Goal: Task Accomplishment & Management: Manage account settings

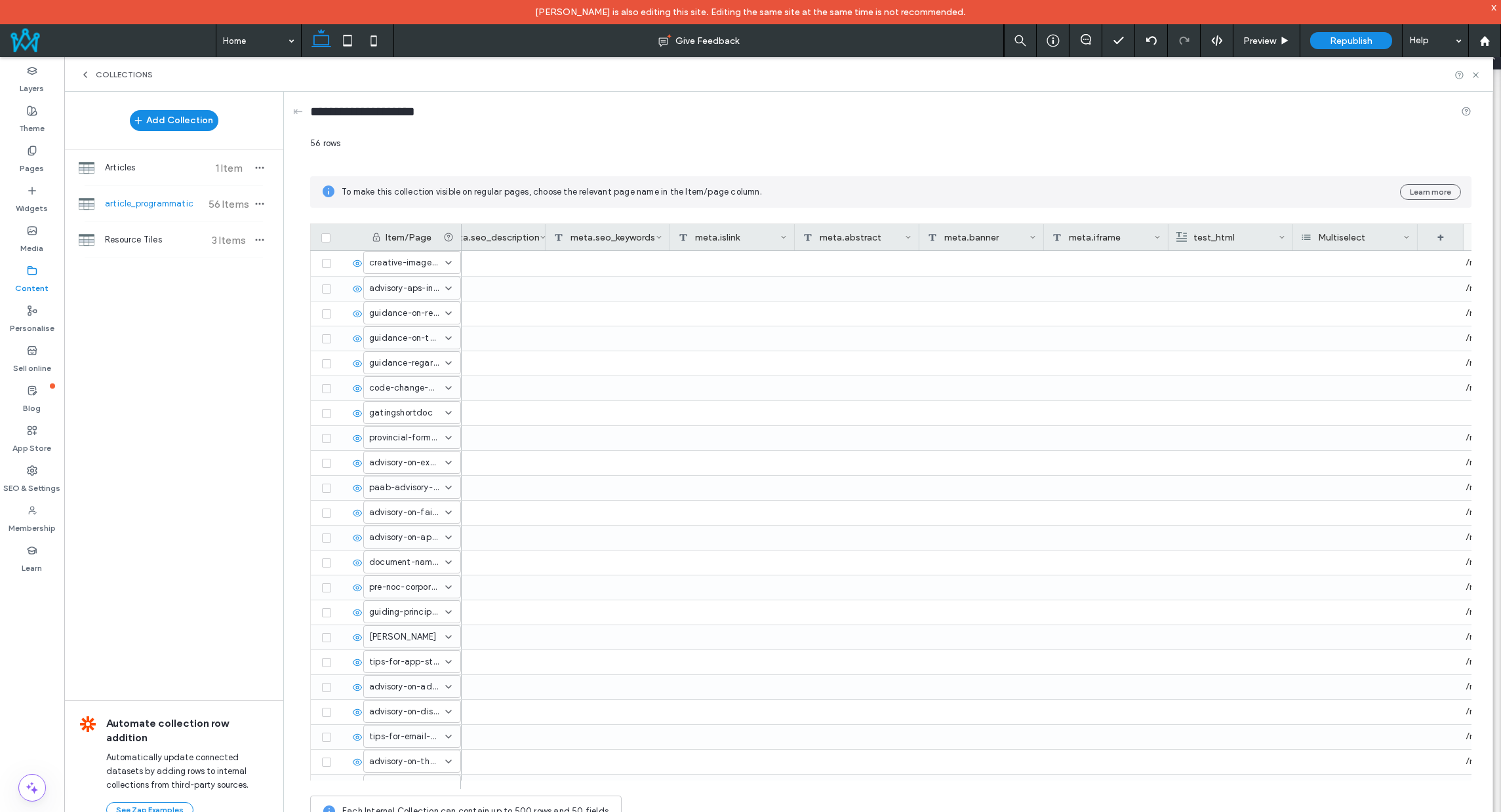
scroll to position [0, 1162]
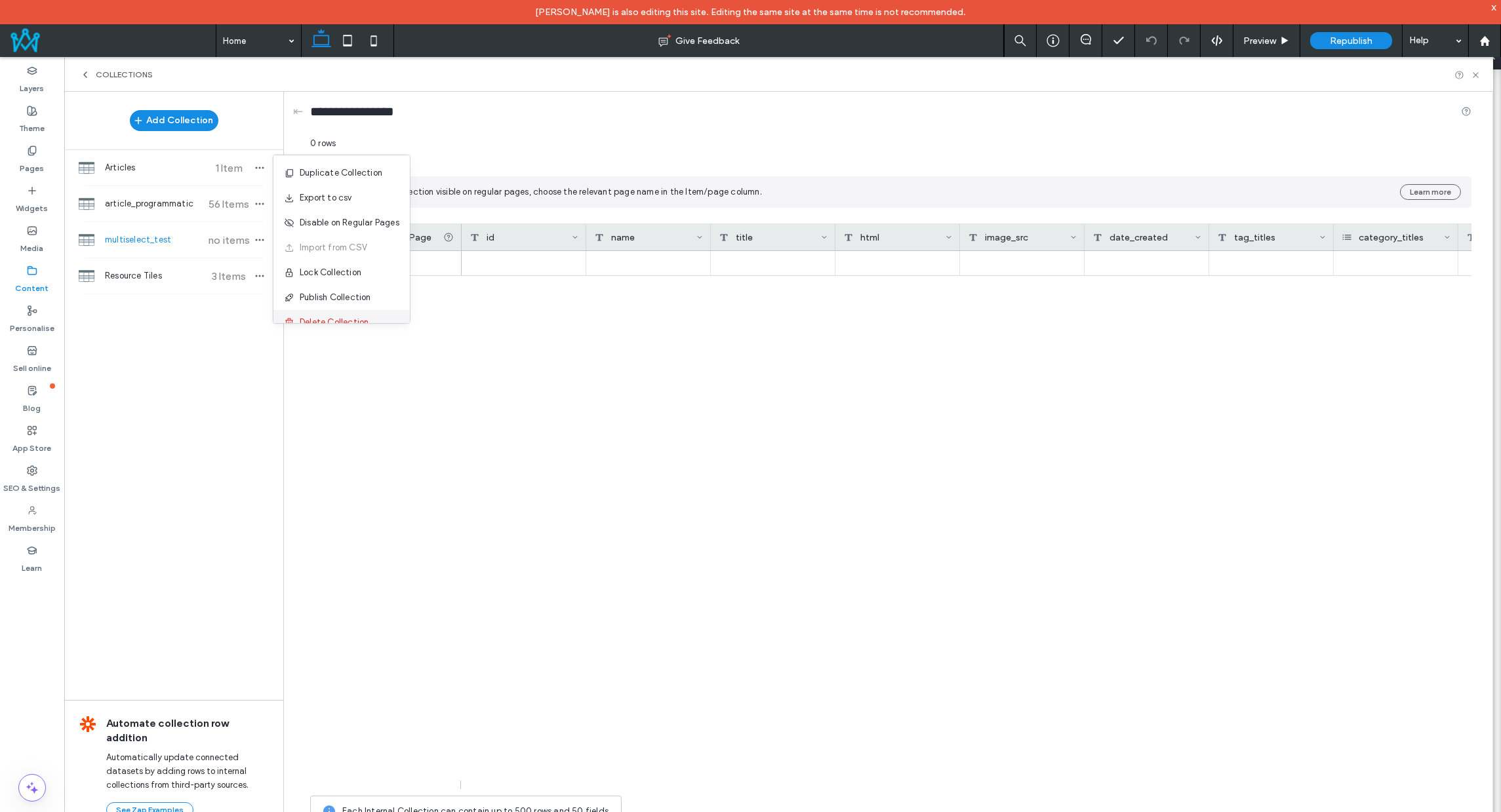
click at [349, 320] on span "Delete Collection" at bounding box center [333, 322] width 69 height 13
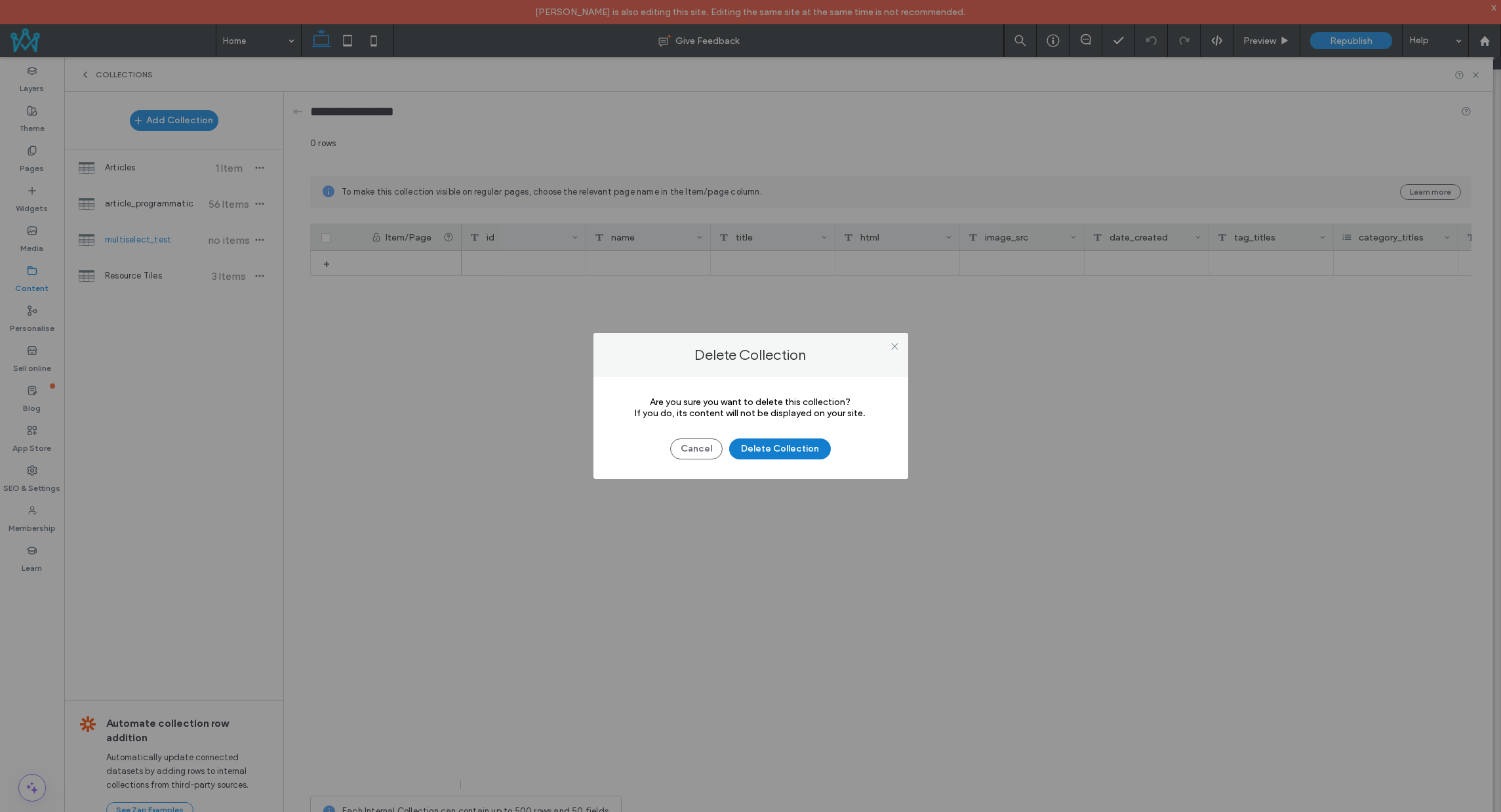
click at [753, 451] on button "Delete Collection" at bounding box center [780, 449] width 102 height 21
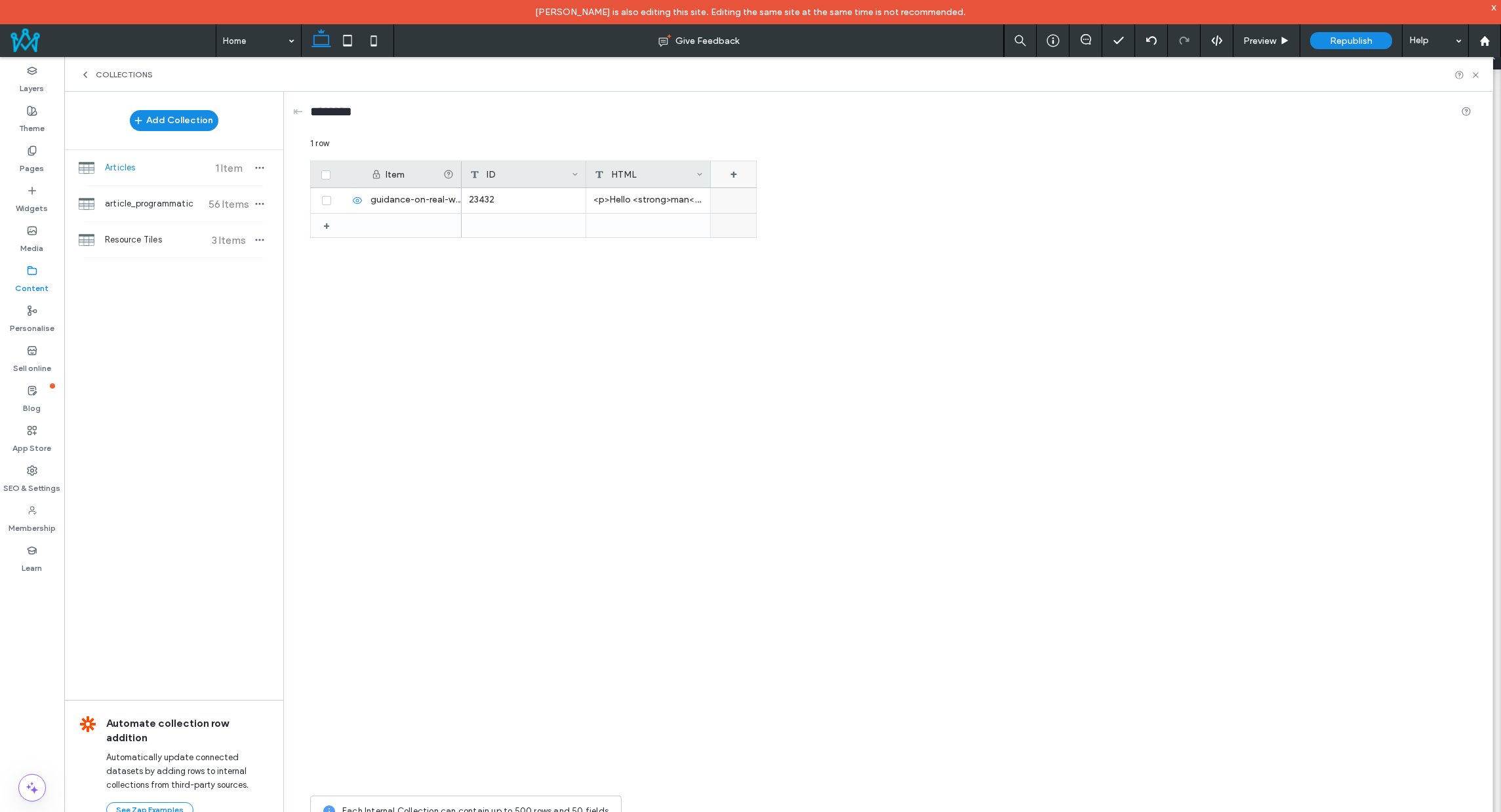
click at [747, 169] on div "+" at bounding box center [733, 174] width 46 height 26
click at [757, 234] on div "Rich Text" at bounding box center [788, 228] width 150 height 23
click at [974, 273] on div "Item ID HTML Field 3 + guidance-on-real-world-evidence + 23432 <p>Hello <strong…" at bounding box center [890, 475] width 1161 height 629
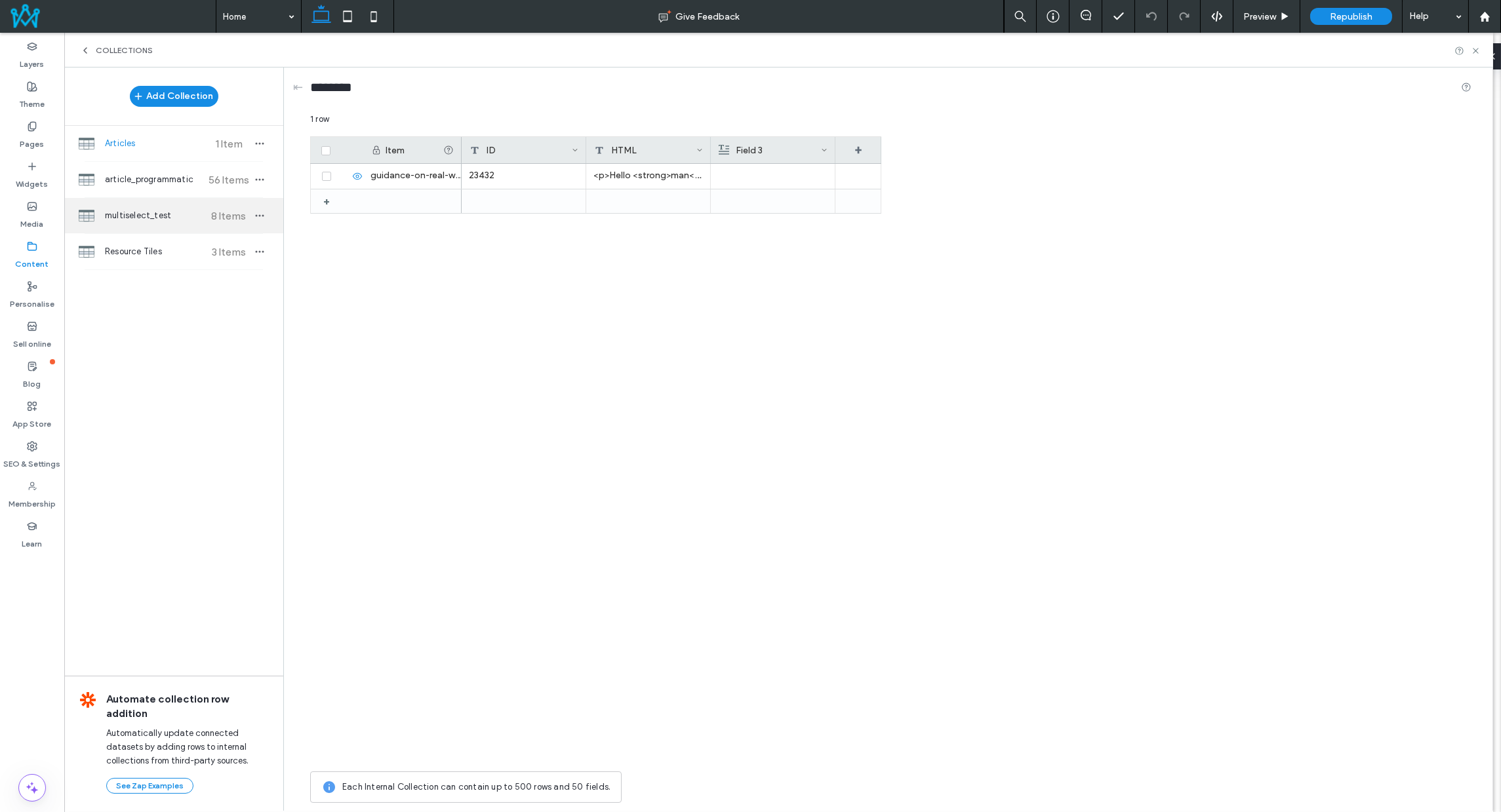
click at [128, 214] on span "multiselect_test" at bounding box center [154, 215] width 98 height 13
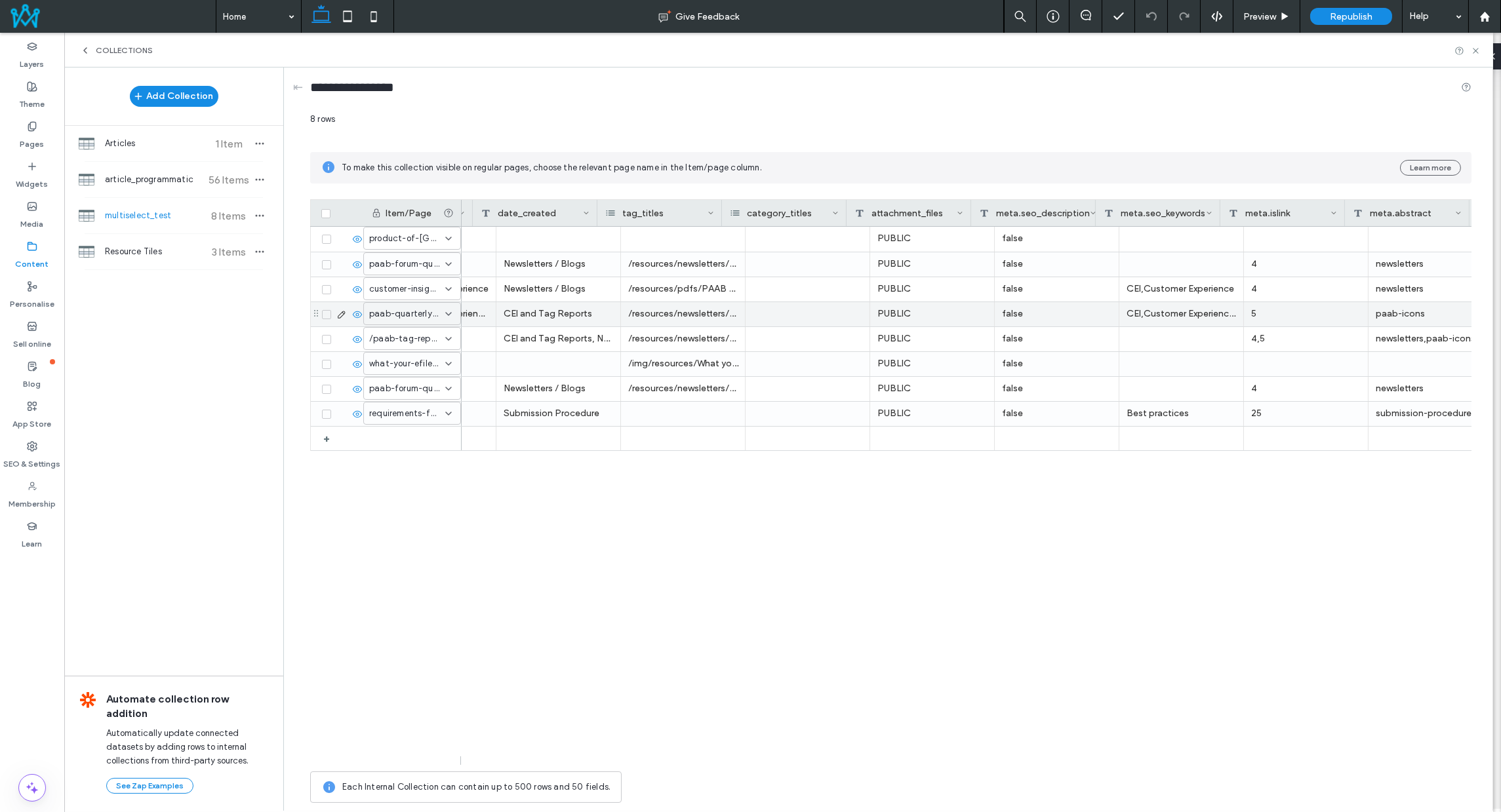
scroll to position [0, 611]
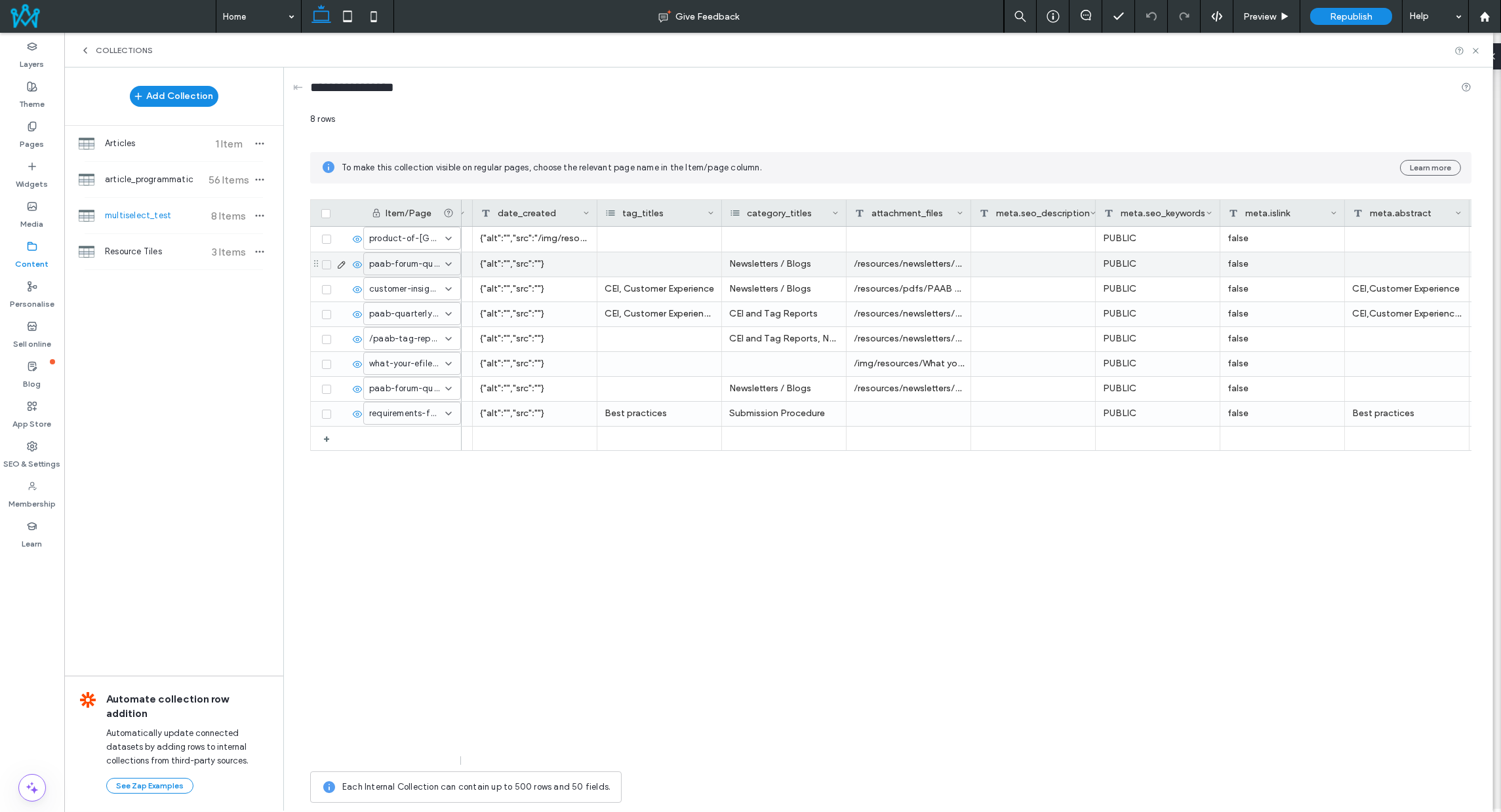
drag, startPoint x: 808, startPoint y: 265, endPoint x: 818, endPoint y: 265, distance: 10.0
click at [808, 264] on div "Newsletters / Blogs" at bounding box center [784, 264] width 124 height 24
click at [824, 265] on div "Newsletters / Blogs" at bounding box center [784, 264] width 124 height 24
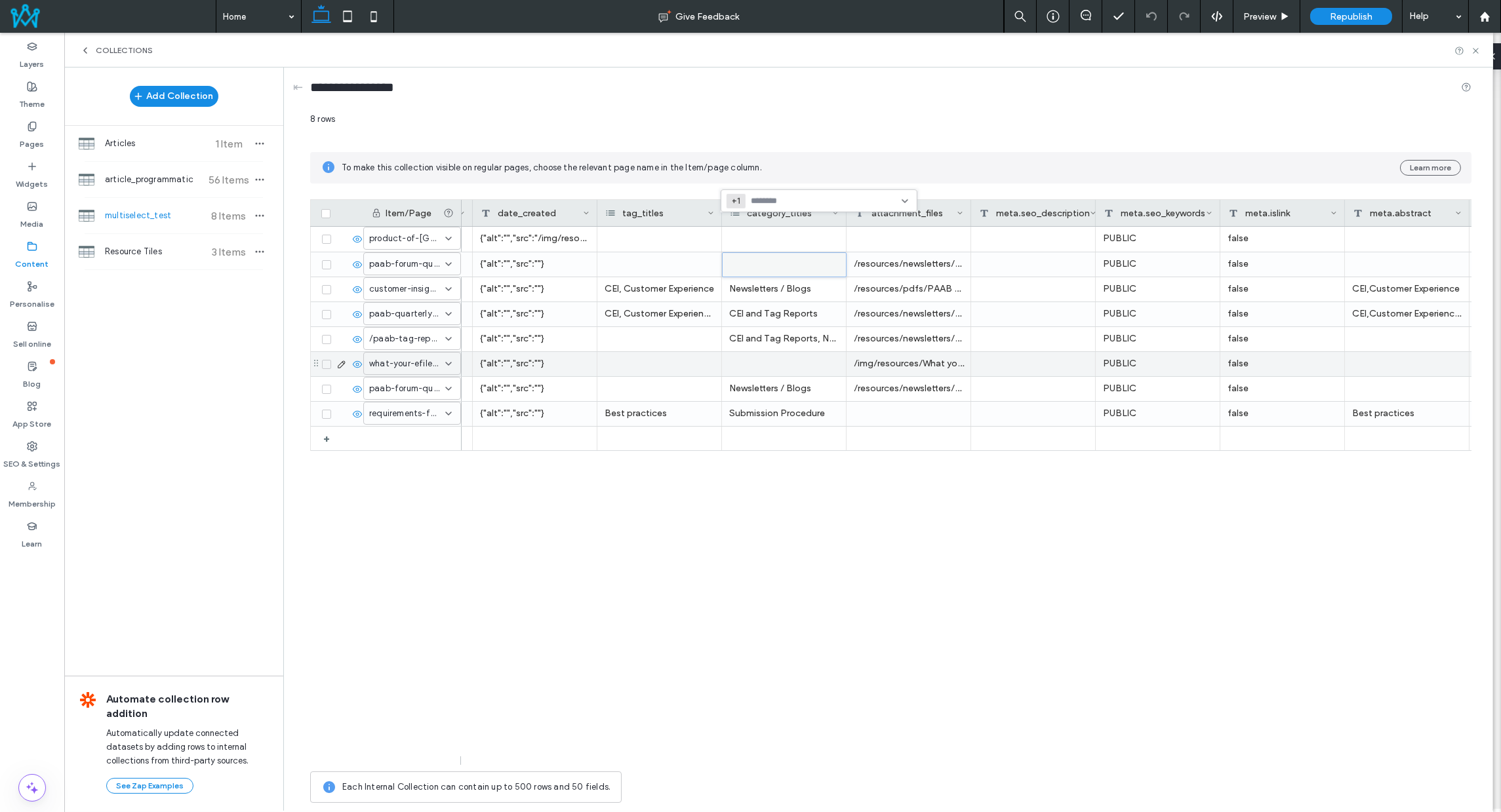
drag, startPoint x: 789, startPoint y: 403, endPoint x: 773, endPoint y: 348, distance: 57.3
click at [789, 403] on div "Submission Procedure" at bounding box center [784, 414] width 124 height 24
click at [768, 367] on div at bounding box center [784, 364] width 124 height 24
click at [887, 297] on div at bounding box center [819, 300] width 197 height 23
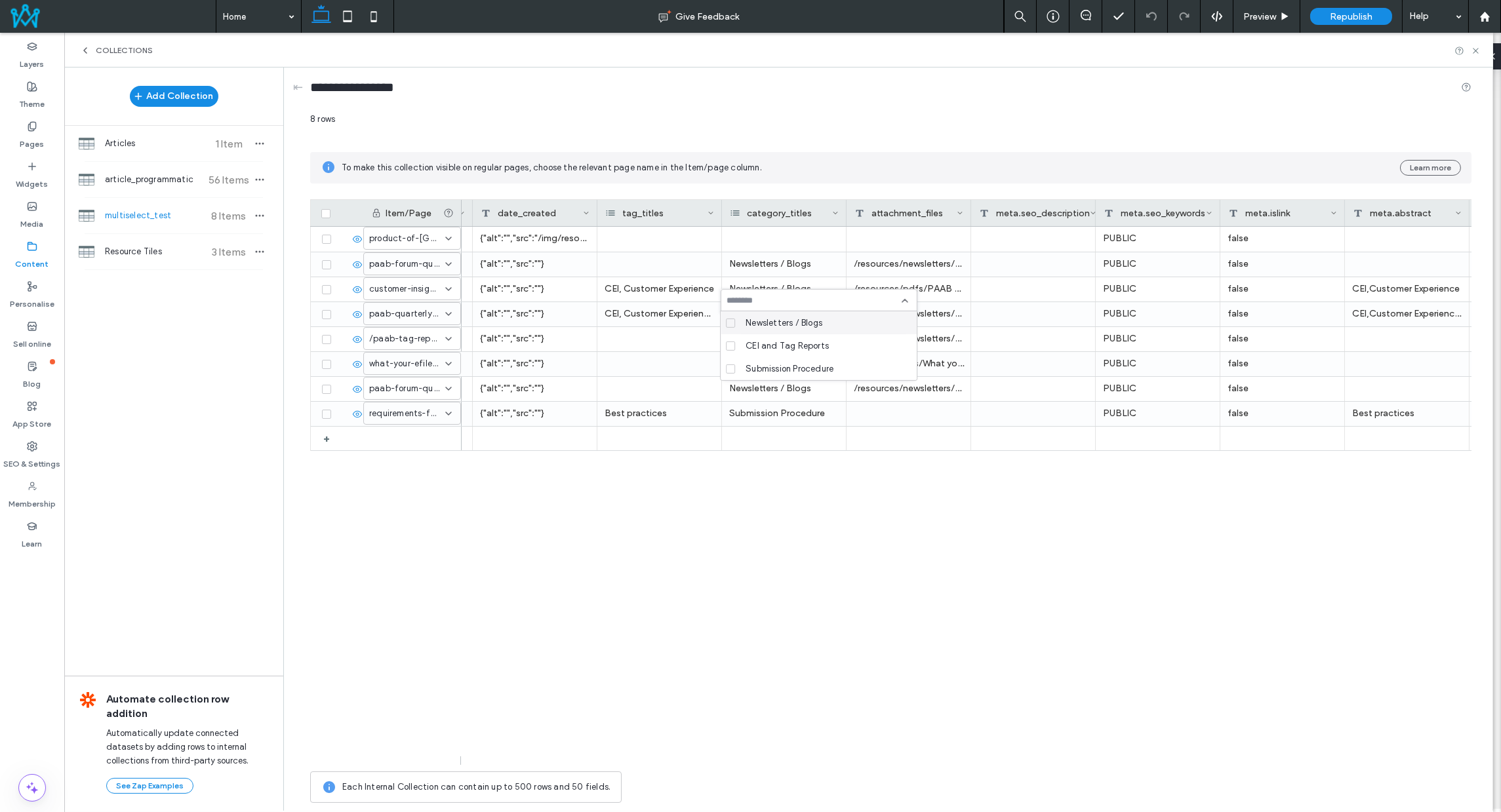
click at [838, 496] on div "<p>to be replaced</p> {"alt":"","src":"/img/resources/Made in Canada image.png"…" at bounding box center [967, 495] width 1010 height 538
click at [1475, 51] on use at bounding box center [1476, 51] width 5 height 5
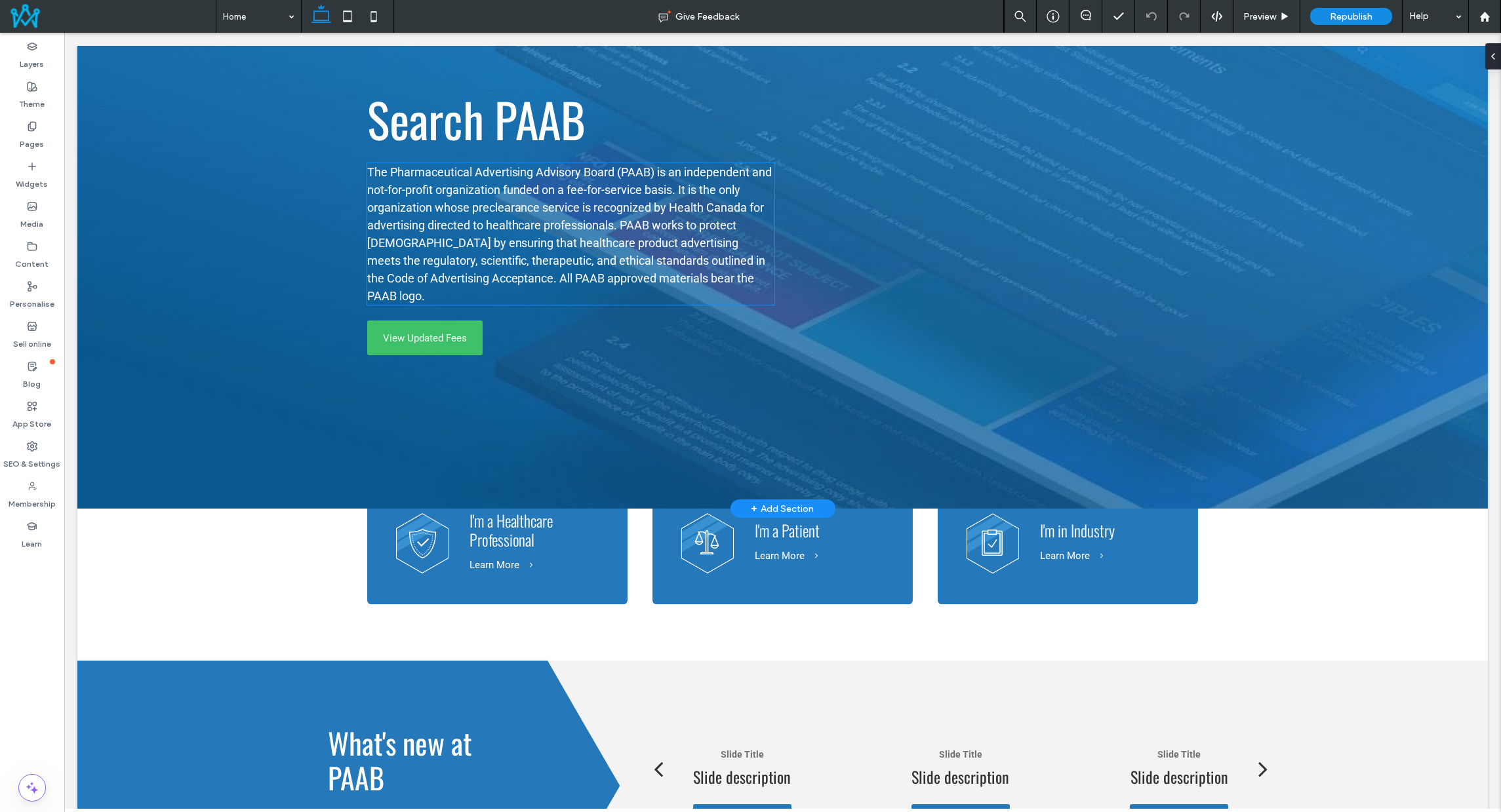
scroll to position [0, 0]
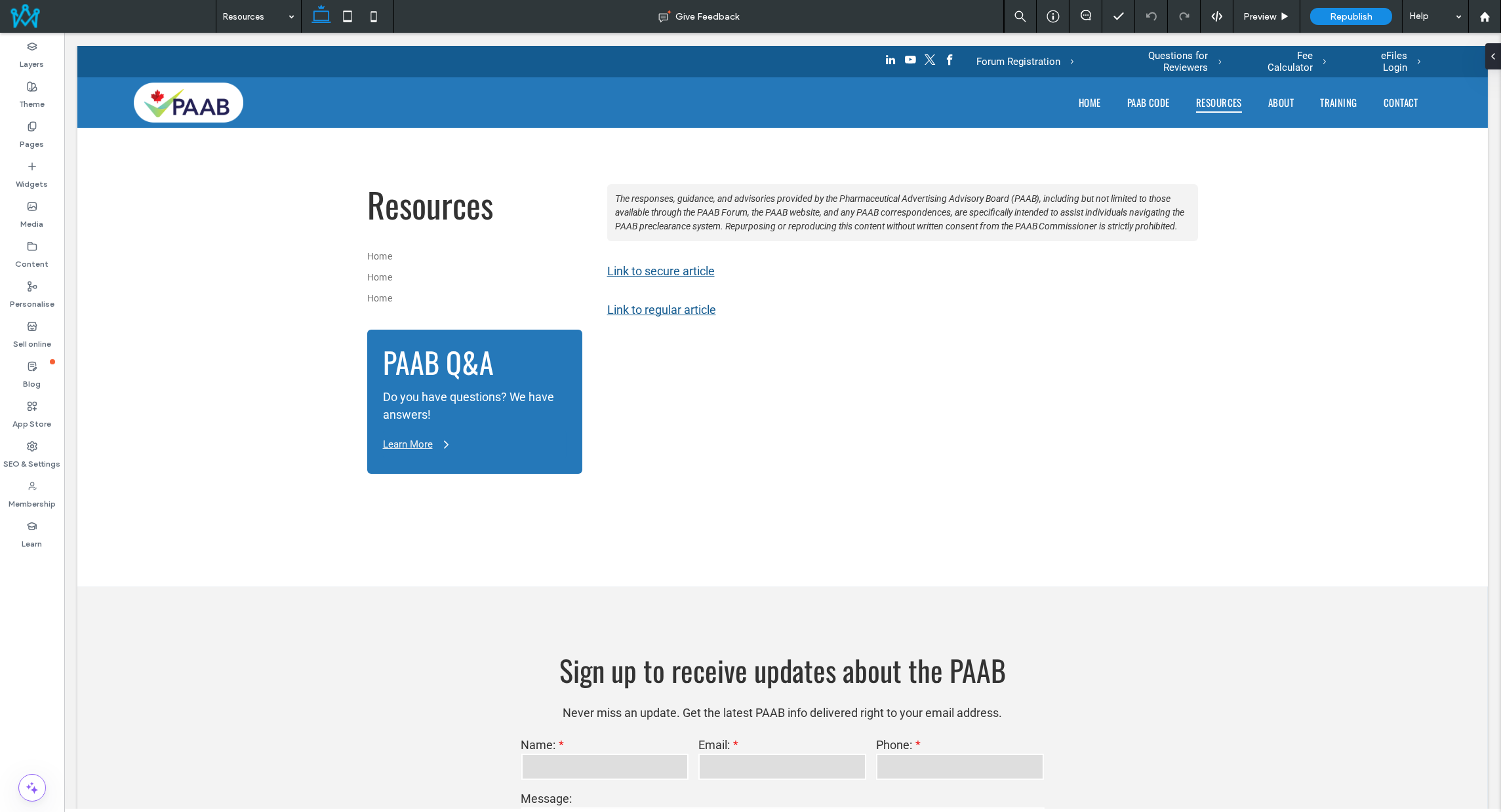
click at [296, 9] on div "Resources" at bounding box center [258, 16] width 85 height 32
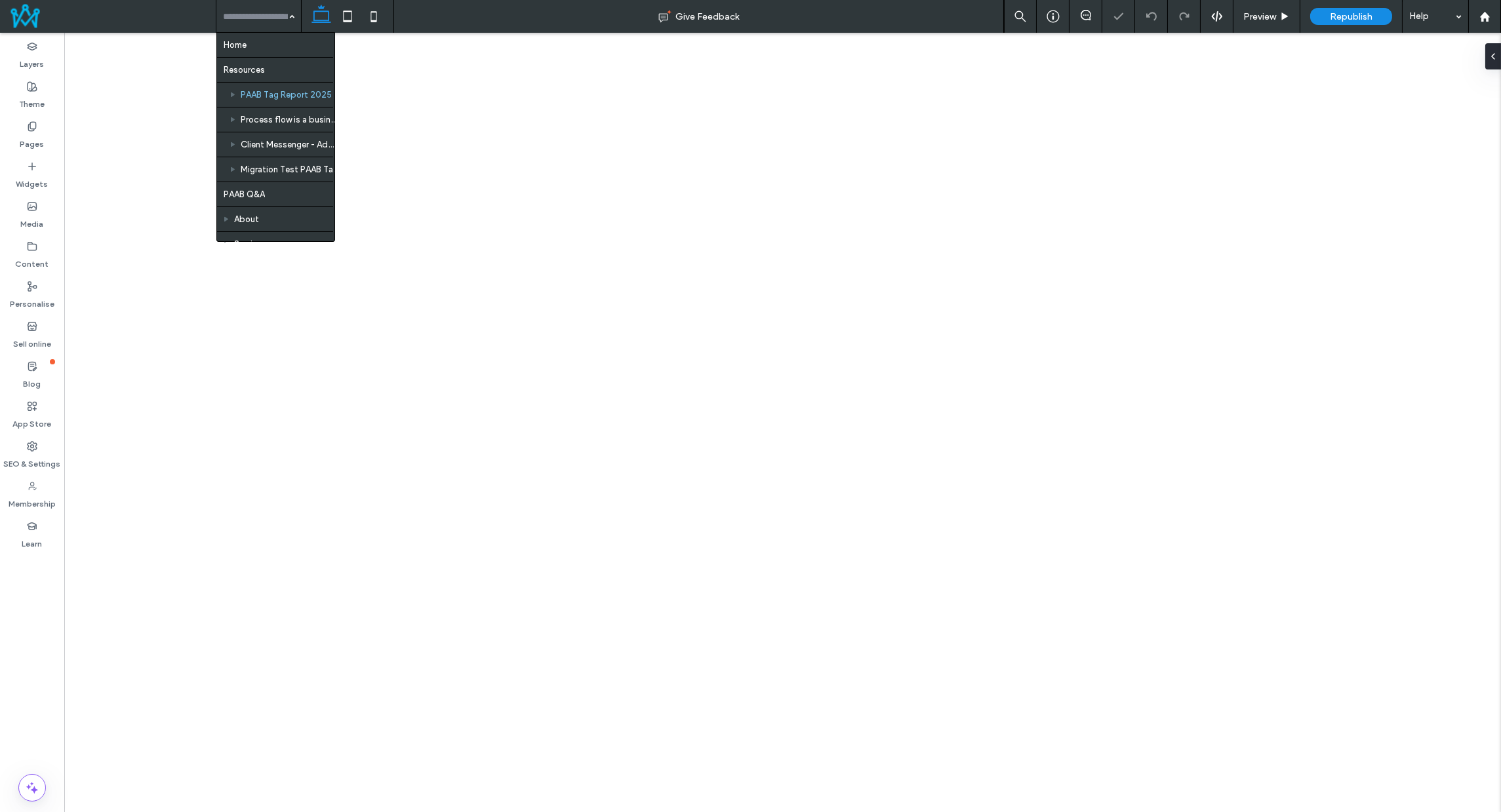
click at [270, 8] on input at bounding box center [256, 16] width 65 height 32
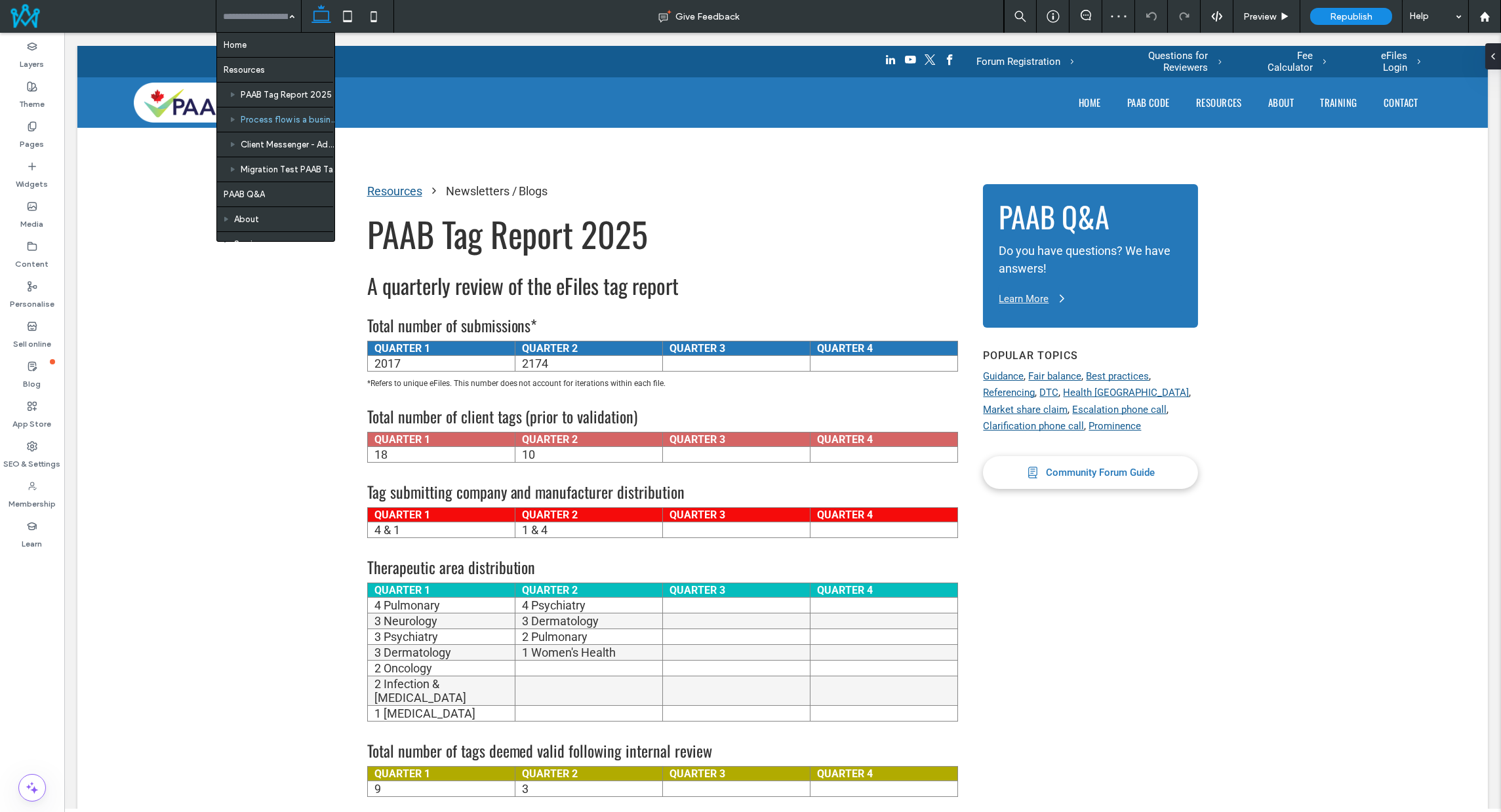
click at [257, 20] on input at bounding box center [256, 16] width 65 height 32
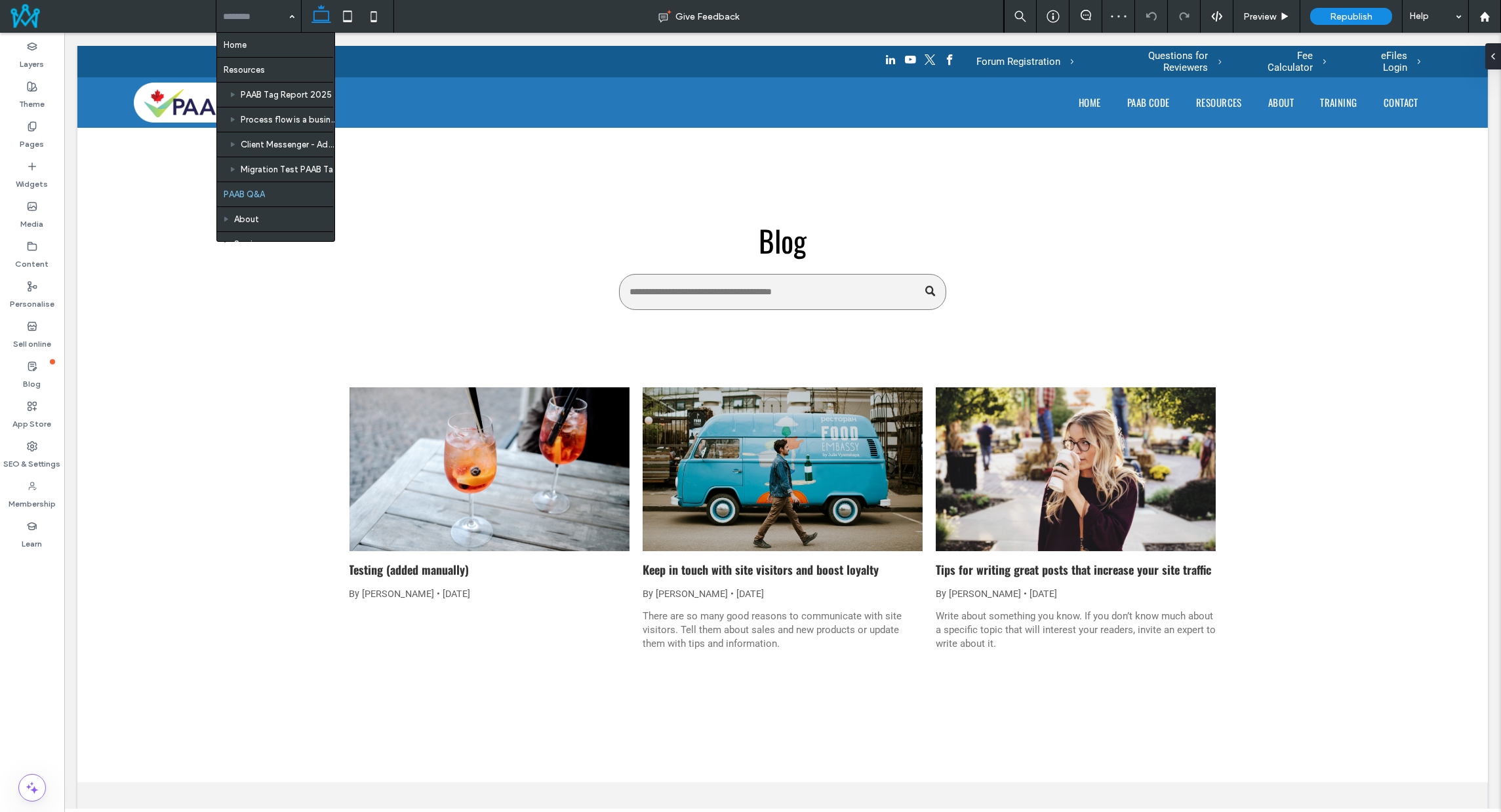
click at [242, 16] on input at bounding box center [256, 16] width 65 height 32
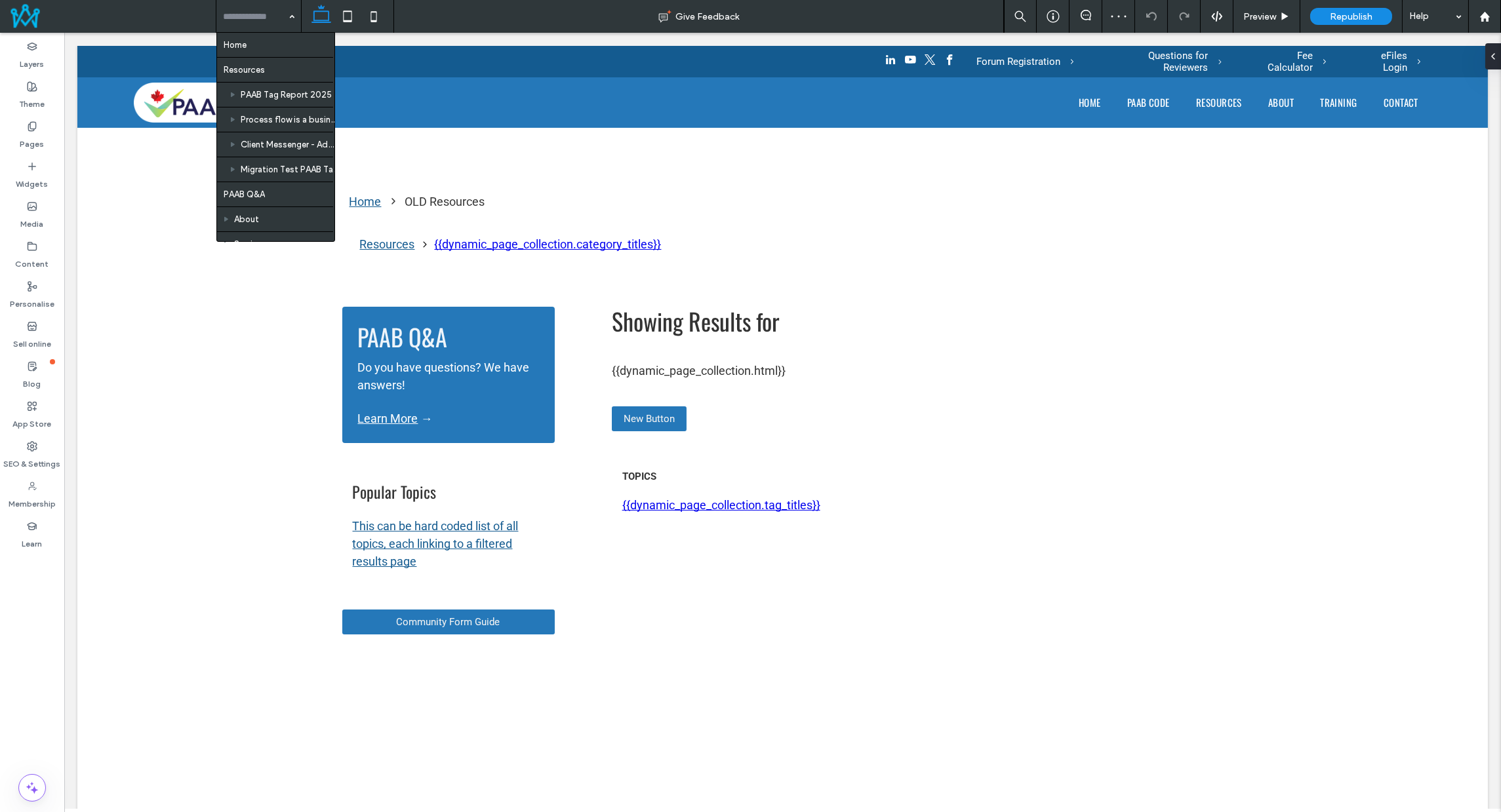
click at [247, 25] on input at bounding box center [256, 16] width 65 height 32
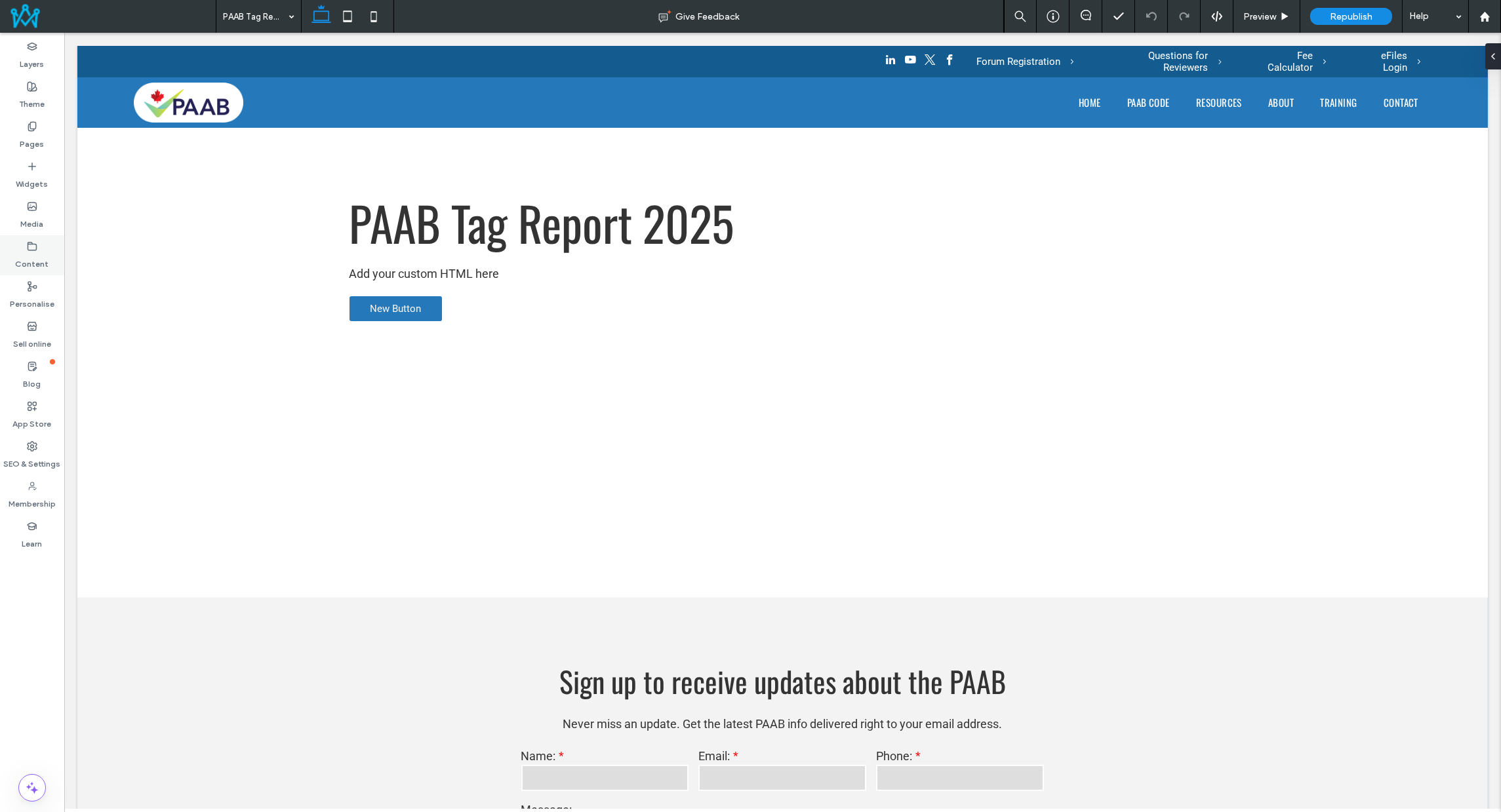
click at [24, 254] on label "Content" at bounding box center [32, 261] width 33 height 18
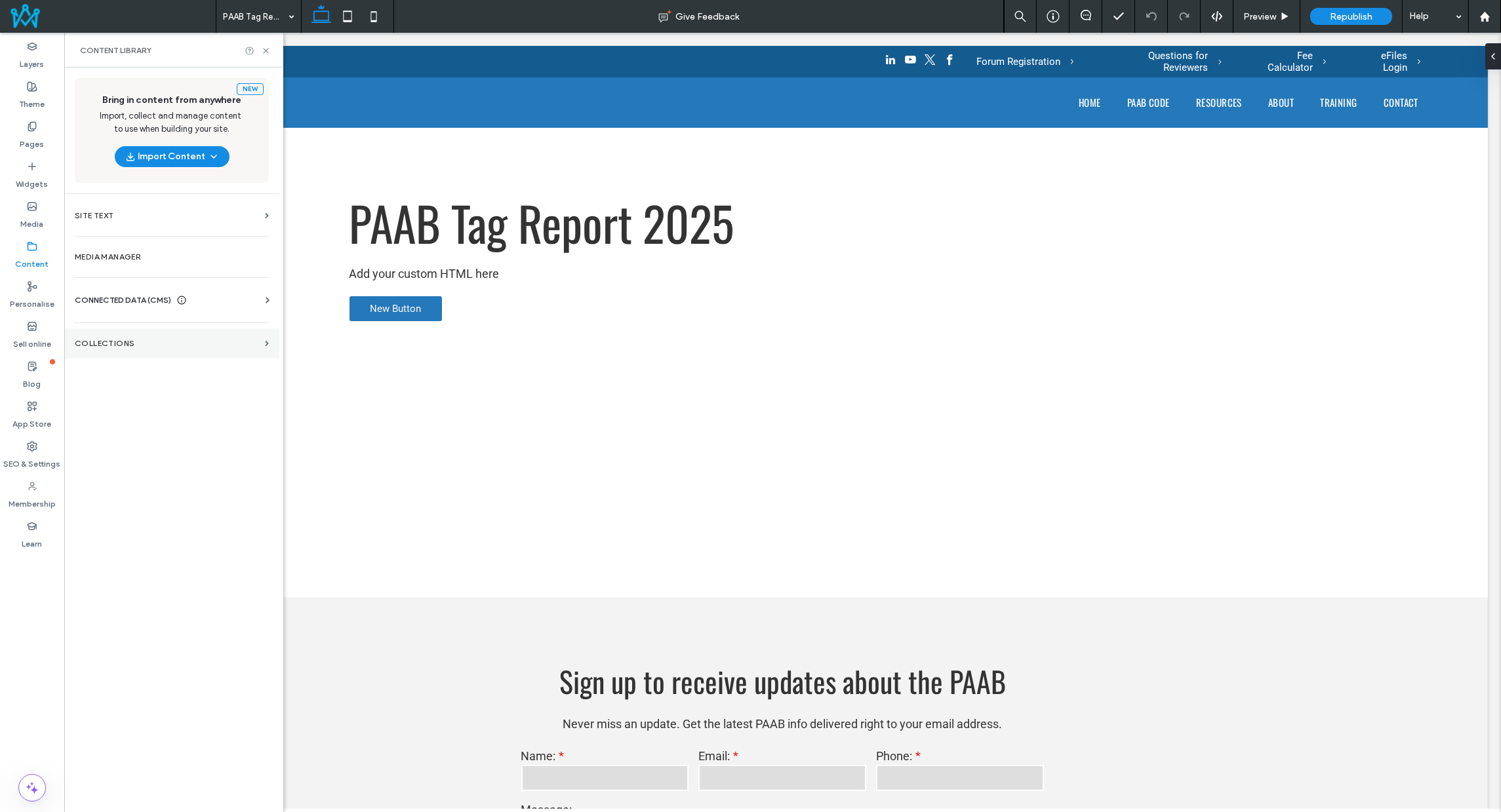
click at [135, 341] on label "COLLECTIONS" at bounding box center [166, 343] width 185 height 9
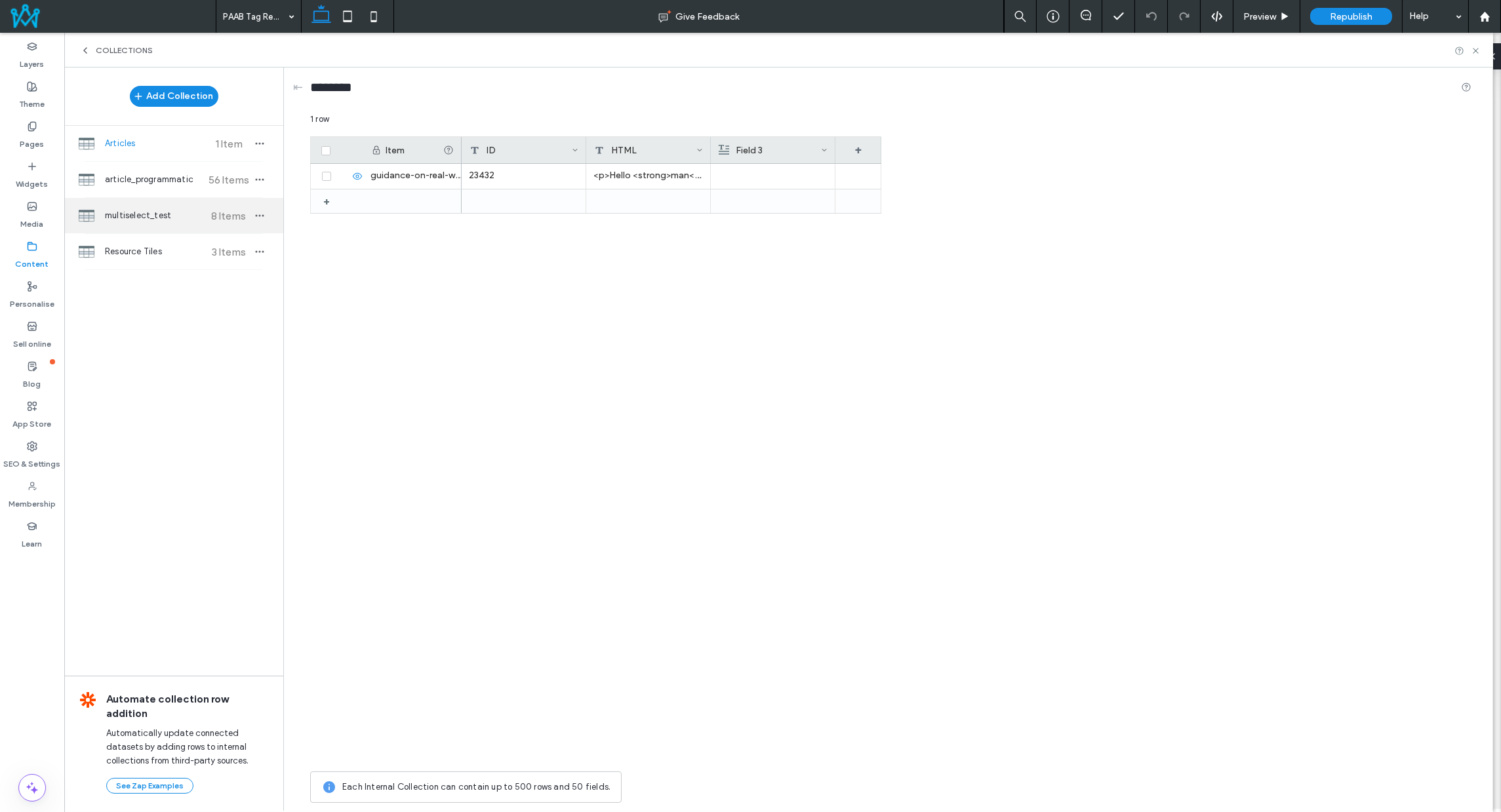
click at [190, 211] on span "multiselect_test" at bounding box center [154, 215] width 98 height 13
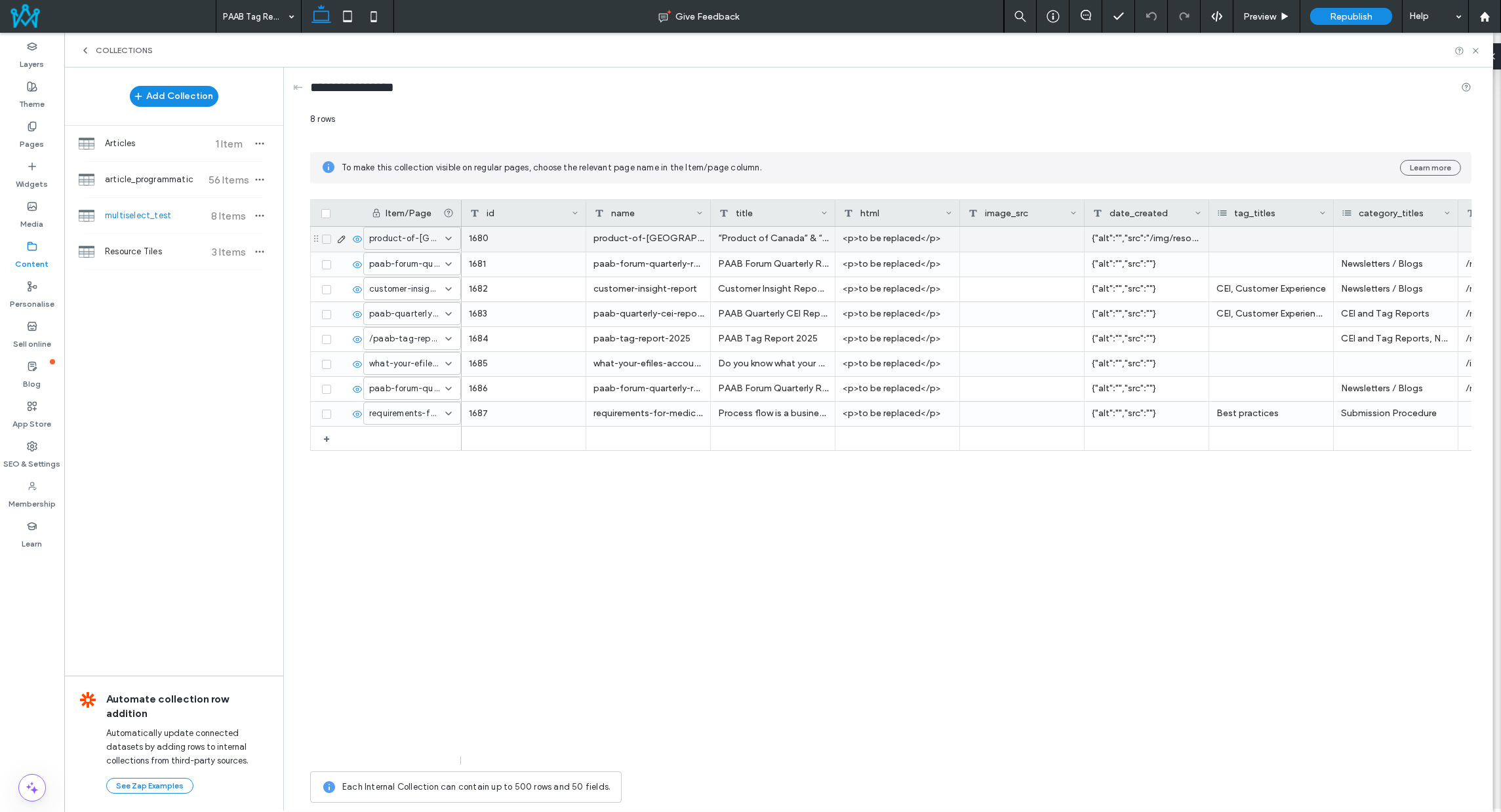
click at [626, 237] on div "product-of-[GEOGRAPHIC_DATA]-made-in-[GEOGRAPHIC_DATA]" at bounding box center [649, 239] width 124 height 24
click at [778, 237] on div "“Product of Canada” & “Made in [GEOGRAPHIC_DATA]”" at bounding box center [773, 239] width 124 height 24
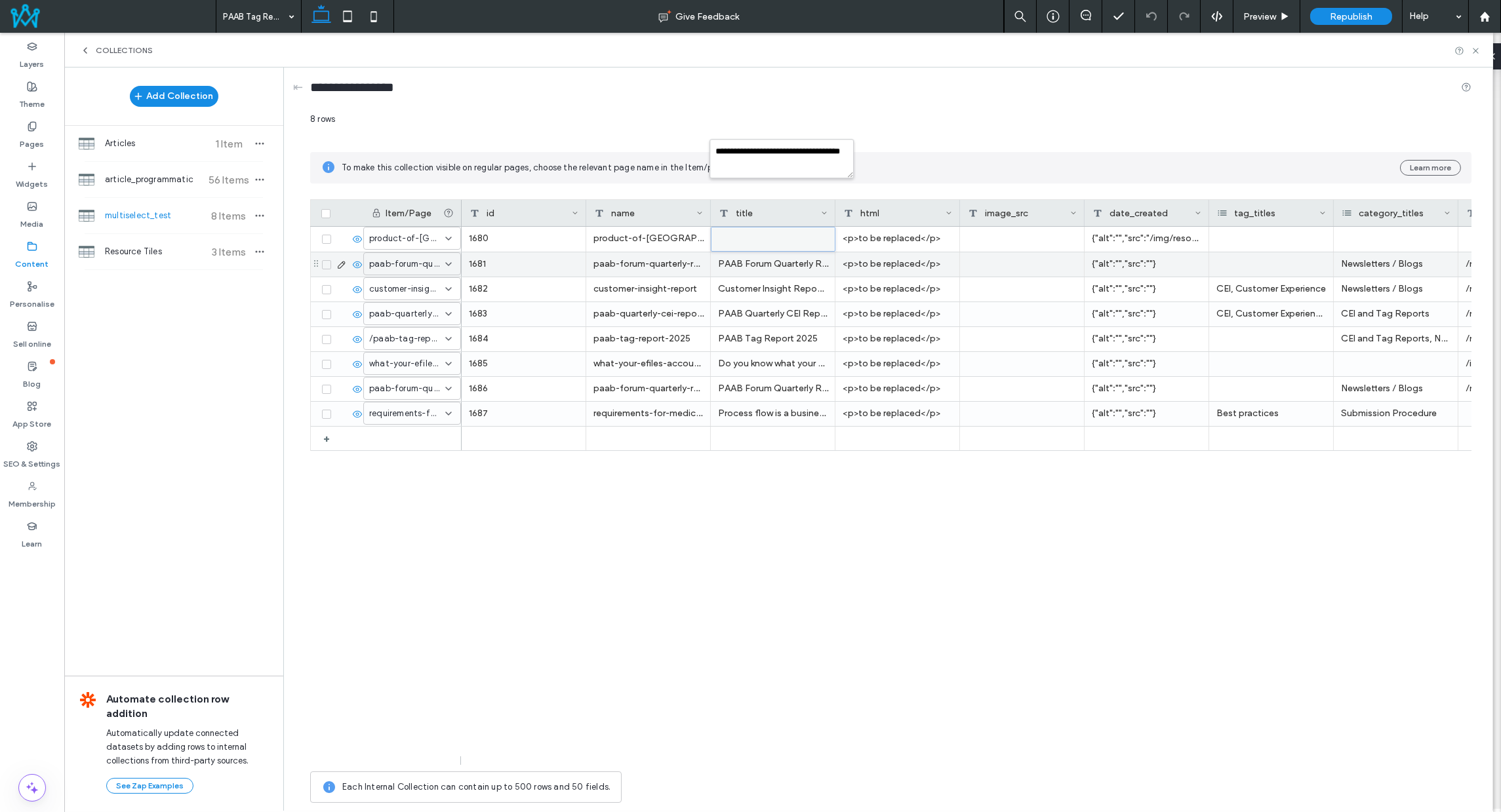
click at [765, 266] on div "PAAB Forum Quarterly Review [DATE] - [DATE]" at bounding box center [773, 264] width 124 height 24
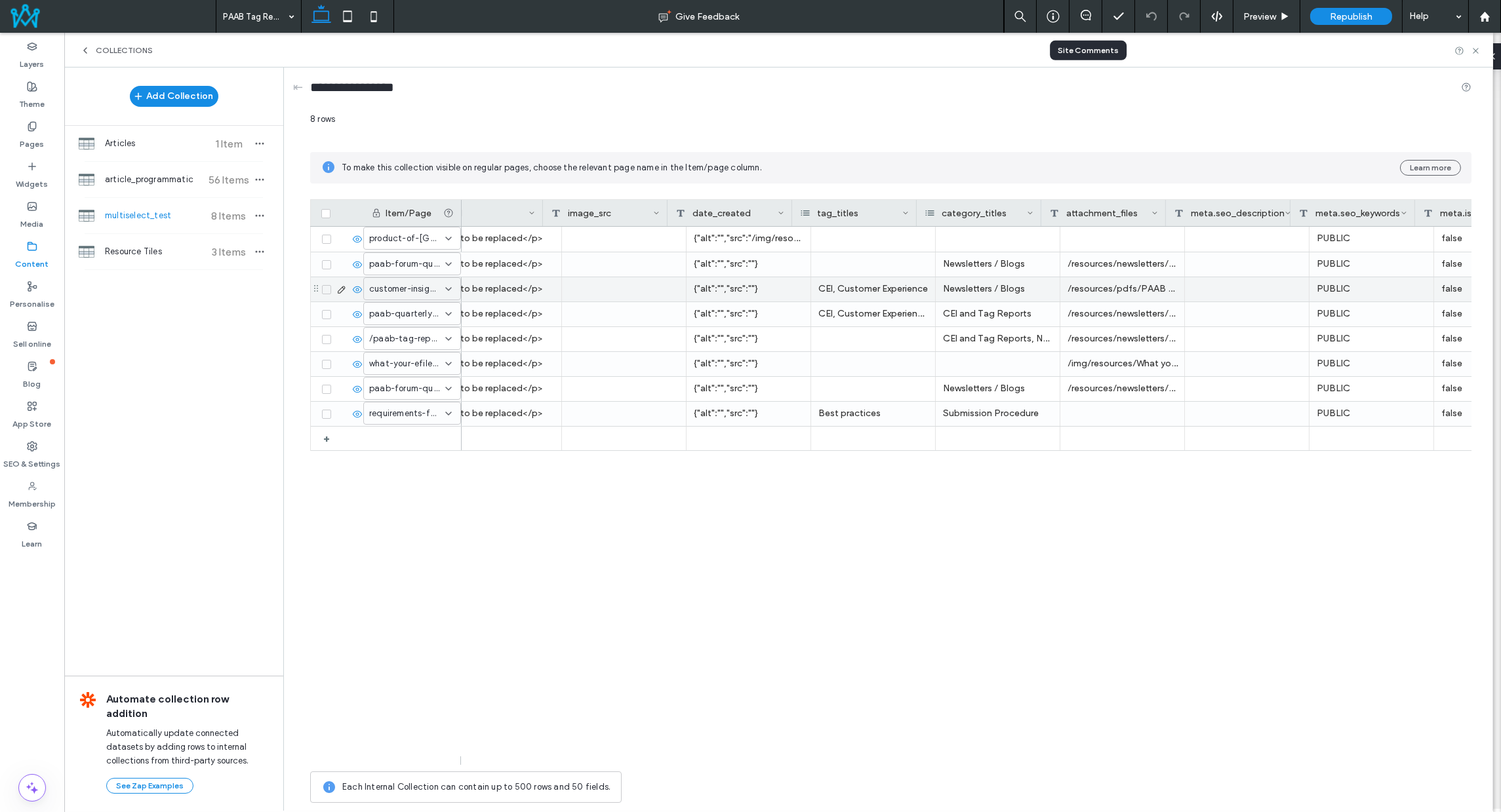
scroll to position [0, 417]
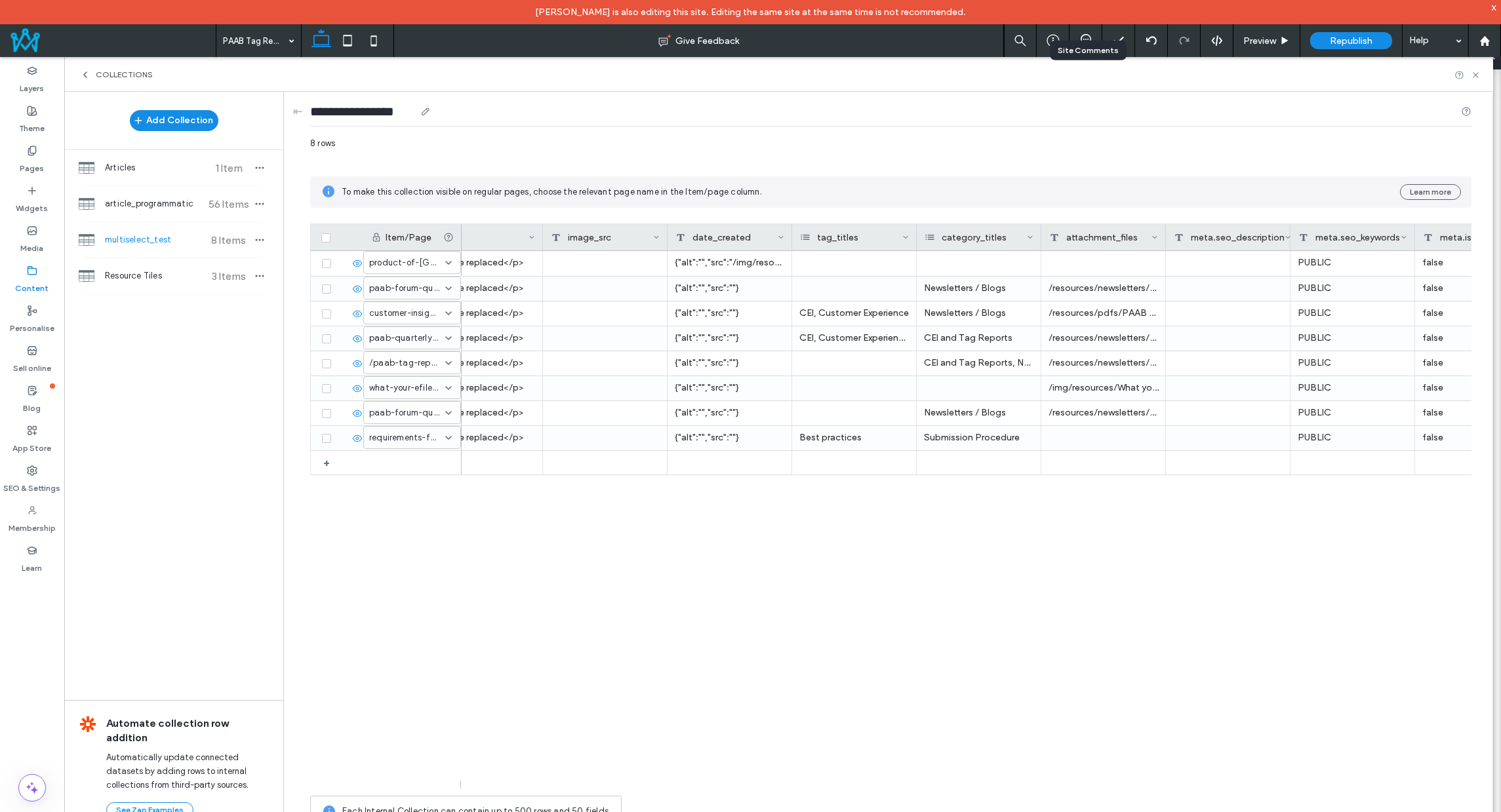
click at [350, 106] on input "**********" at bounding box center [362, 111] width 105 height 18
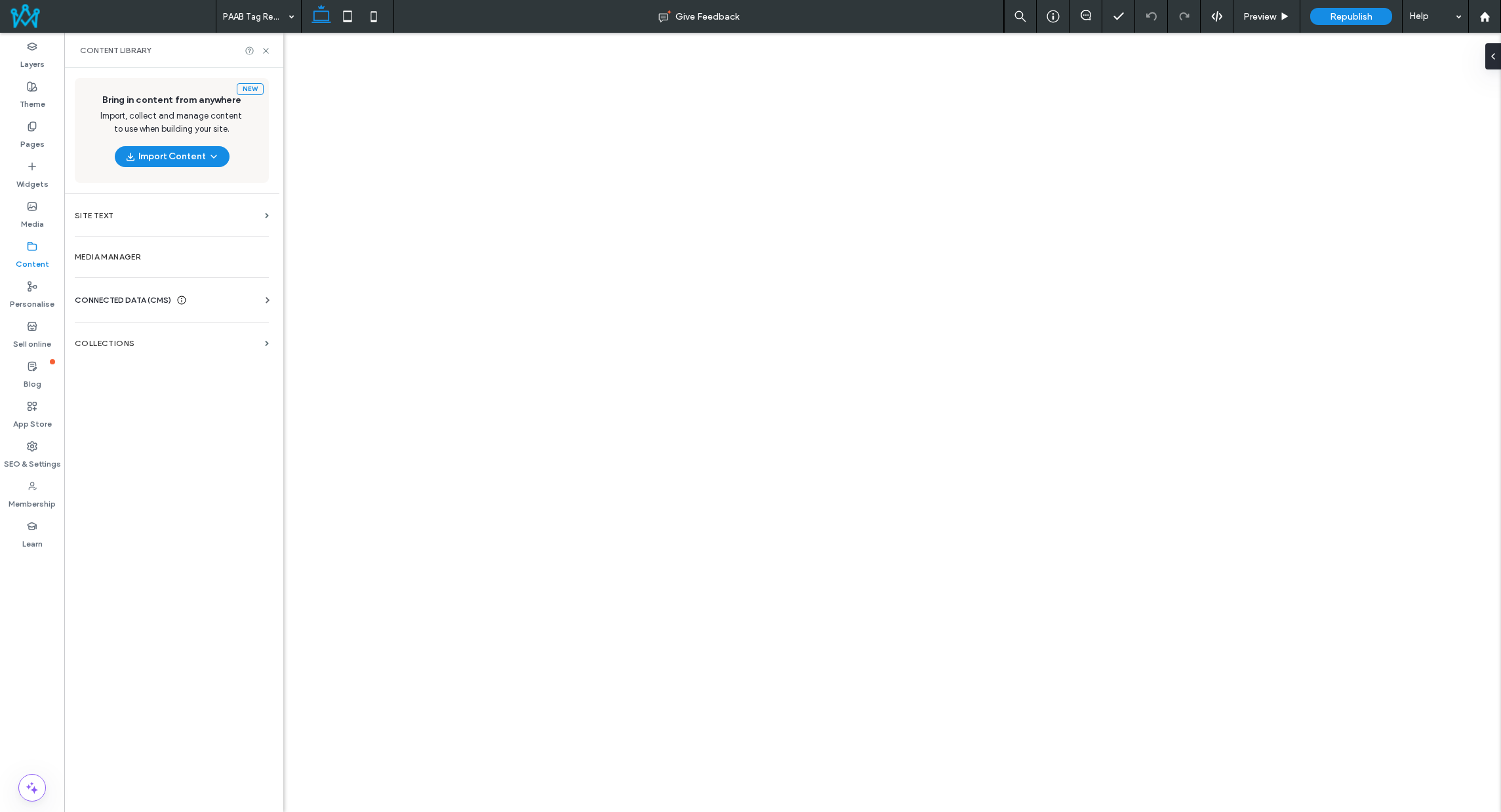
click at [122, 336] on label "PAAB Q&A" at bounding box center [114, 336] width 41 height 23
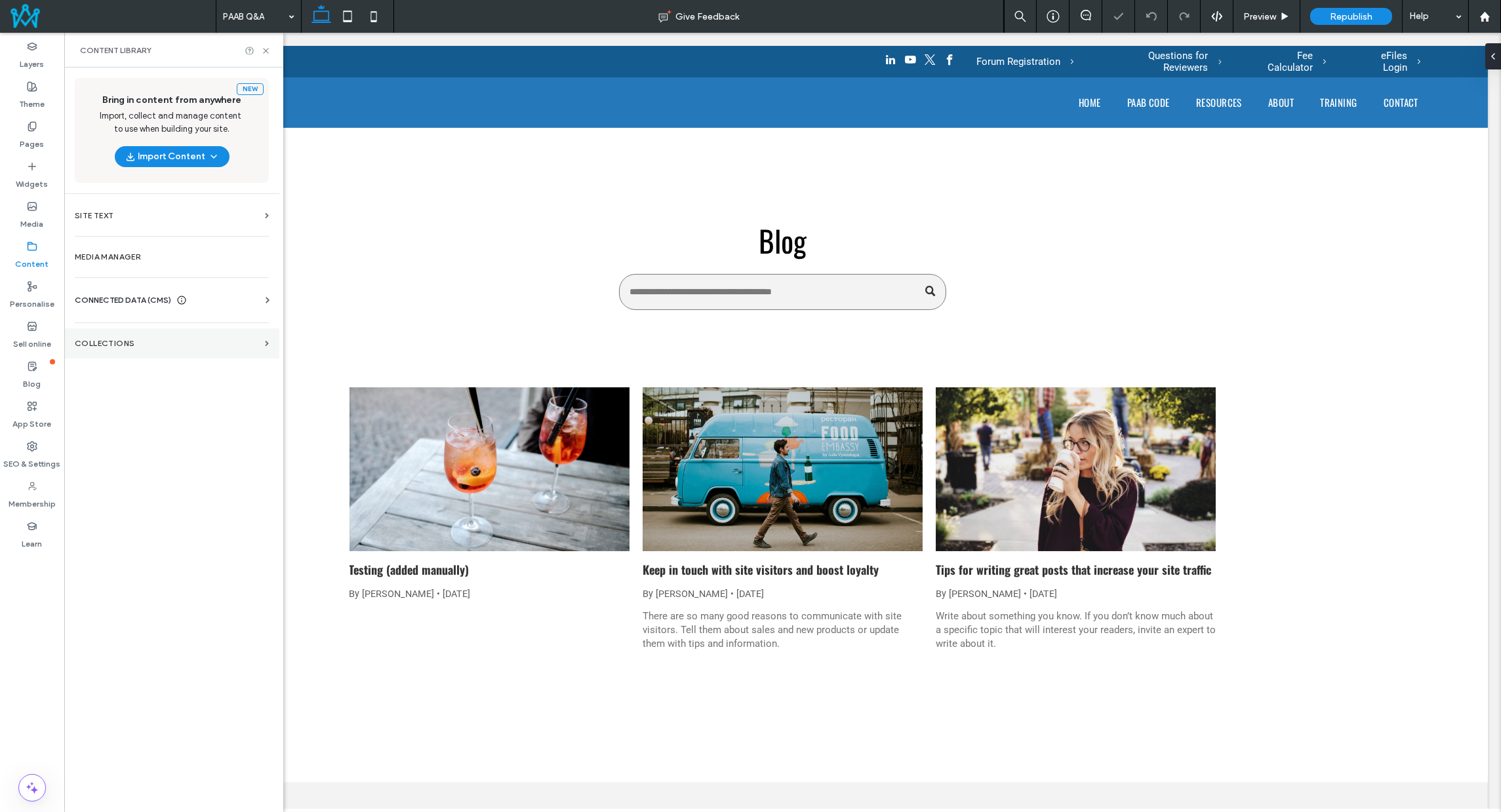
click at [154, 339] on label "COLLECTIONS" at bounding box center [166, 343] width 185 height 9
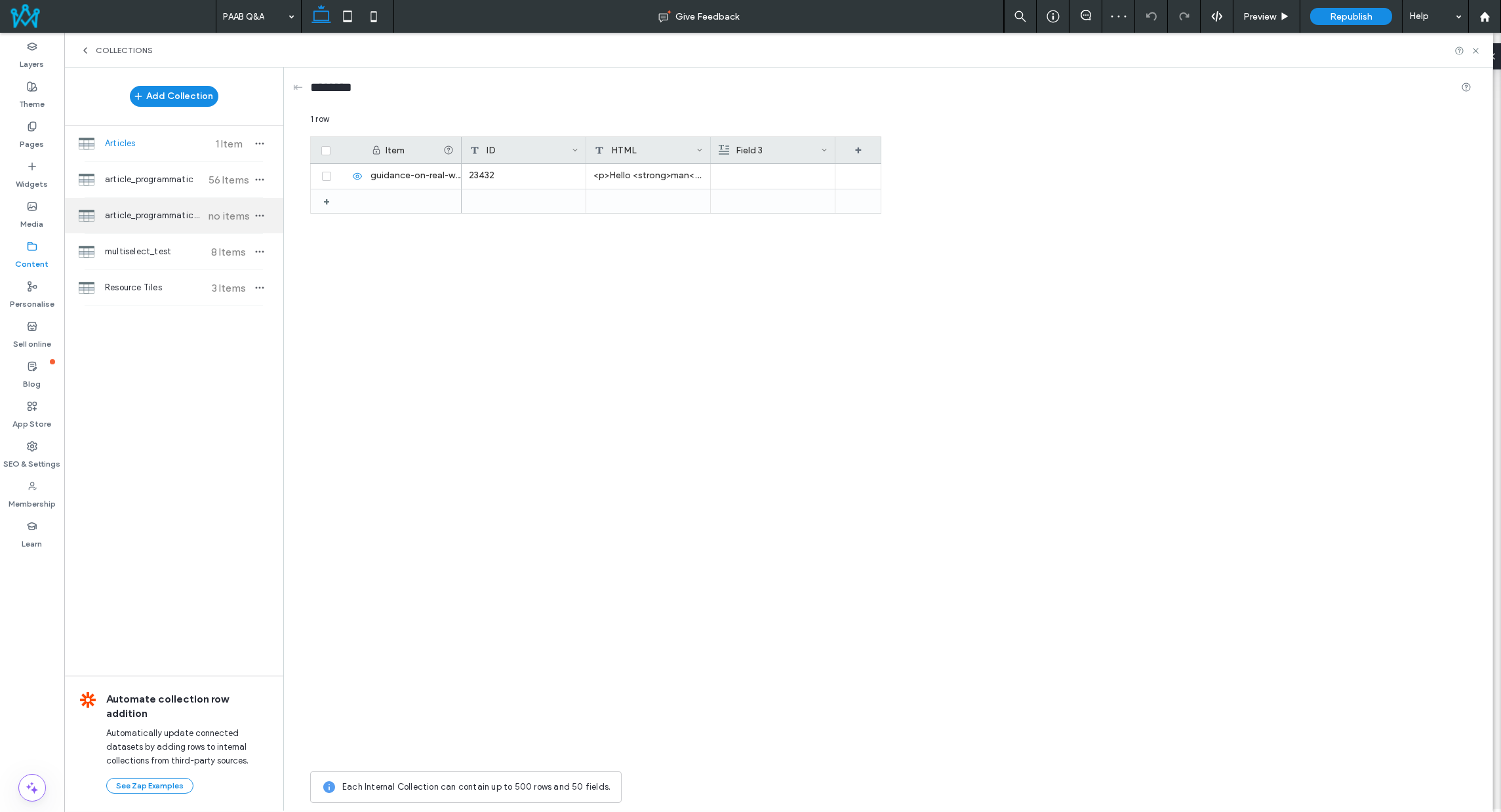
click at [159, 206] on div "article_programmatic_2 no items" at bounding box center [173, 215] width 219 height 35
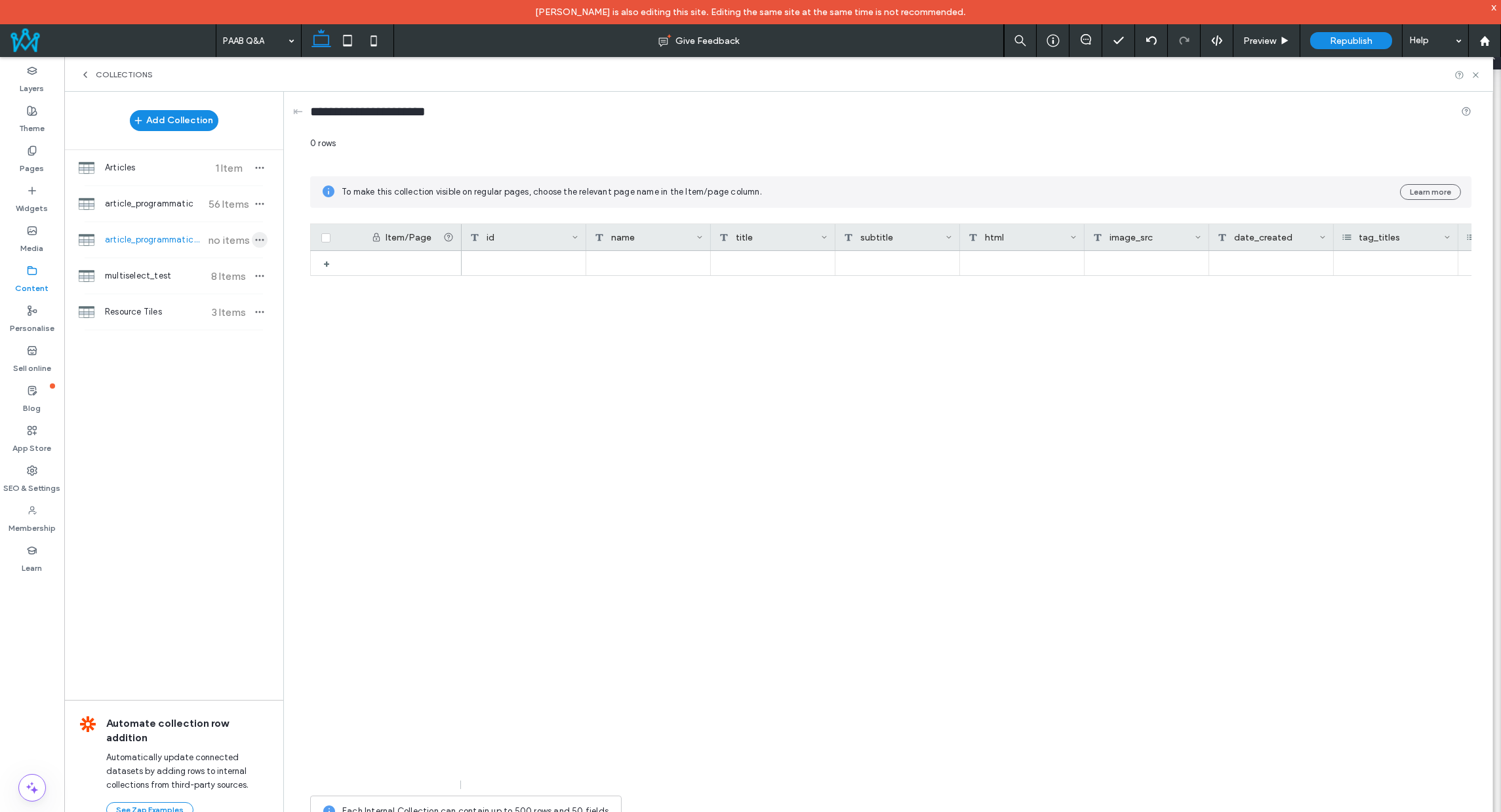
click at [263, 237] on icon "button" at bounding box center [260, 240] width 11 height 10
click at [330, 318] on span "Delete Collection" at bounding box center [333, 322] width 69 height 13
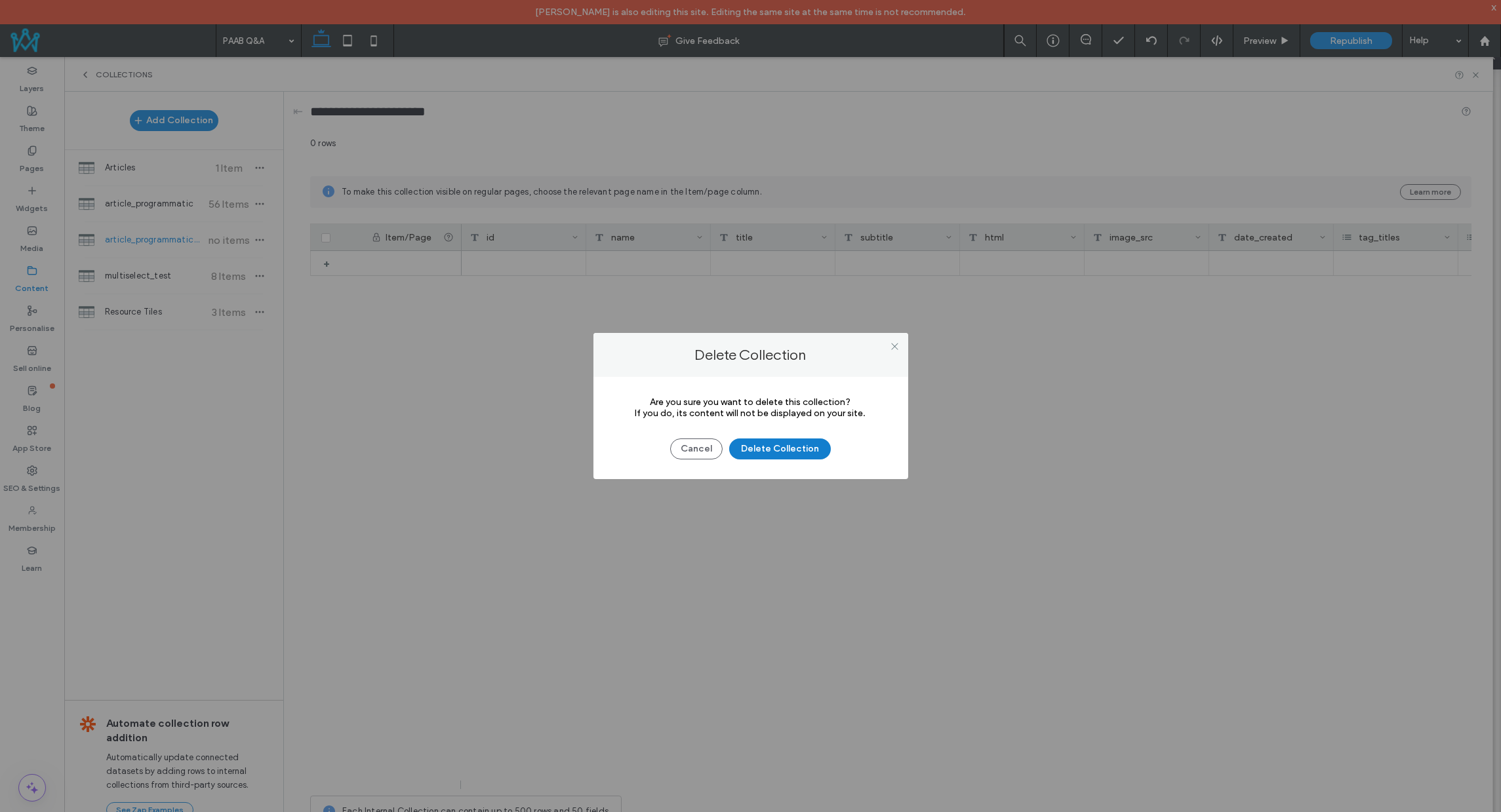
click at [773, 446] on button "Delete Collection" at bounding box center [780, 449] width 102 height 21
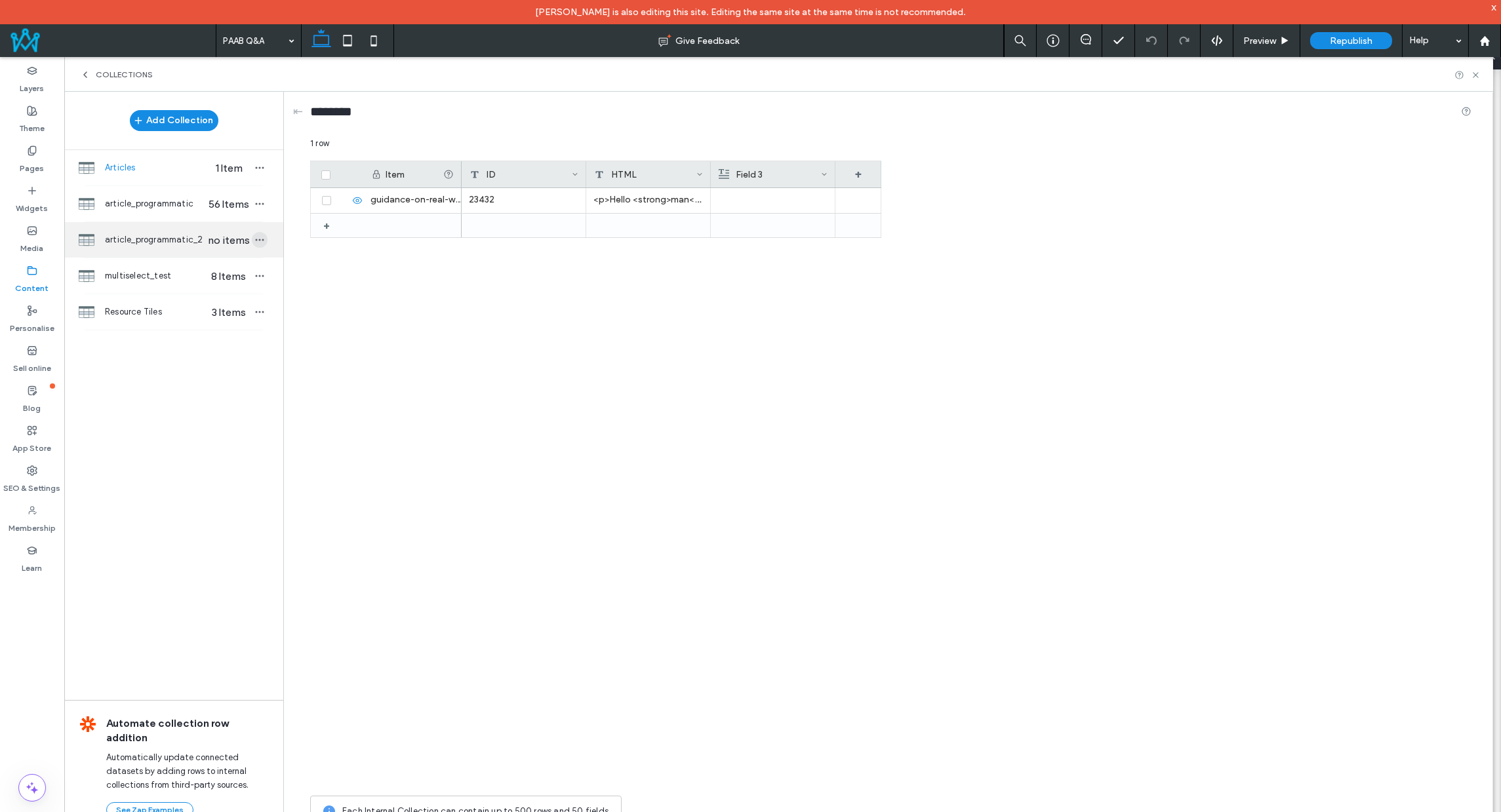
click at [263, 240] on icon "button" at bounding box center [260, 240] width 11 height 10
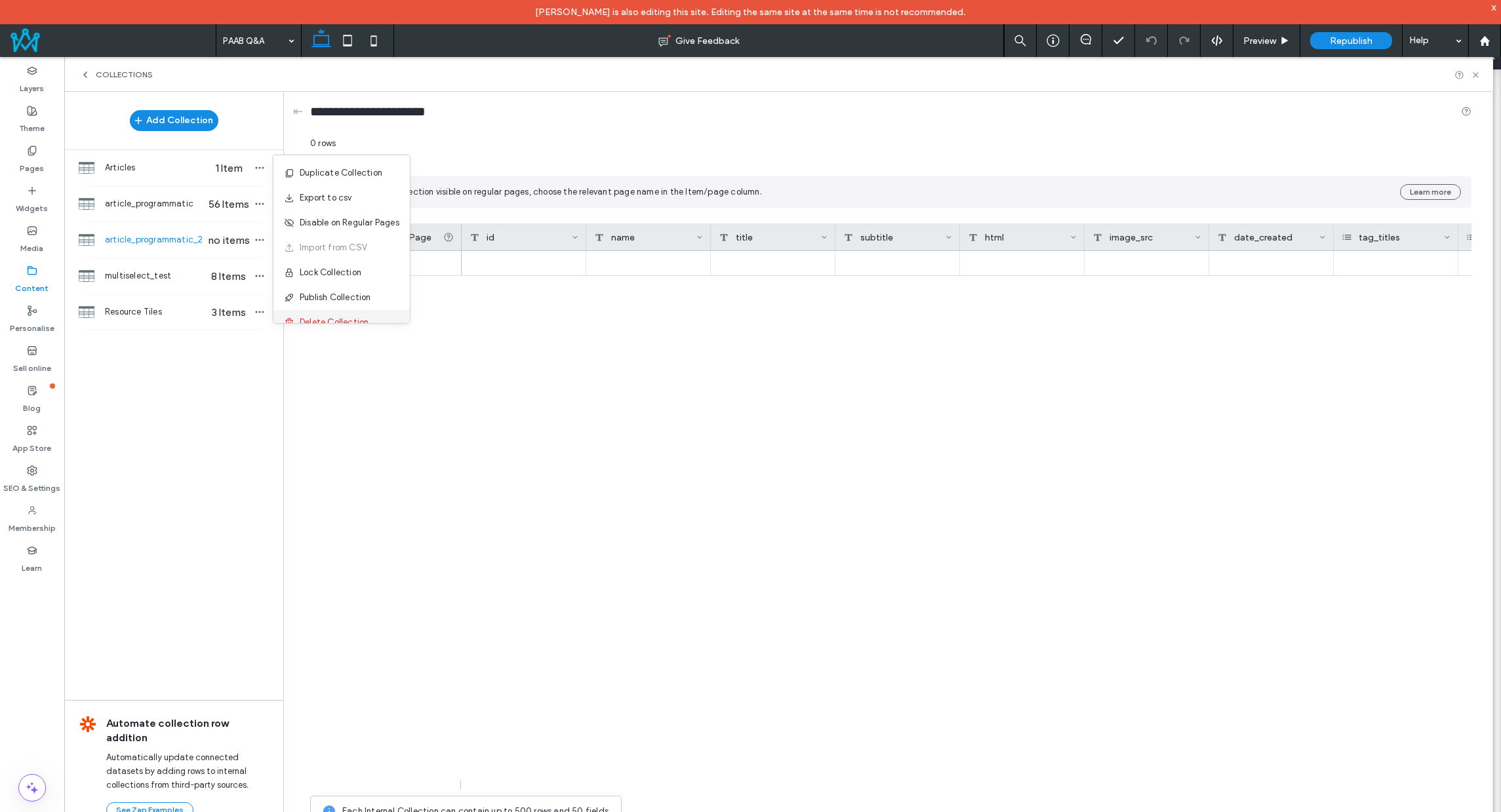
click at [331, 318] on span "Delete Collection" at bounding box center [333, 322] width 69 height 13
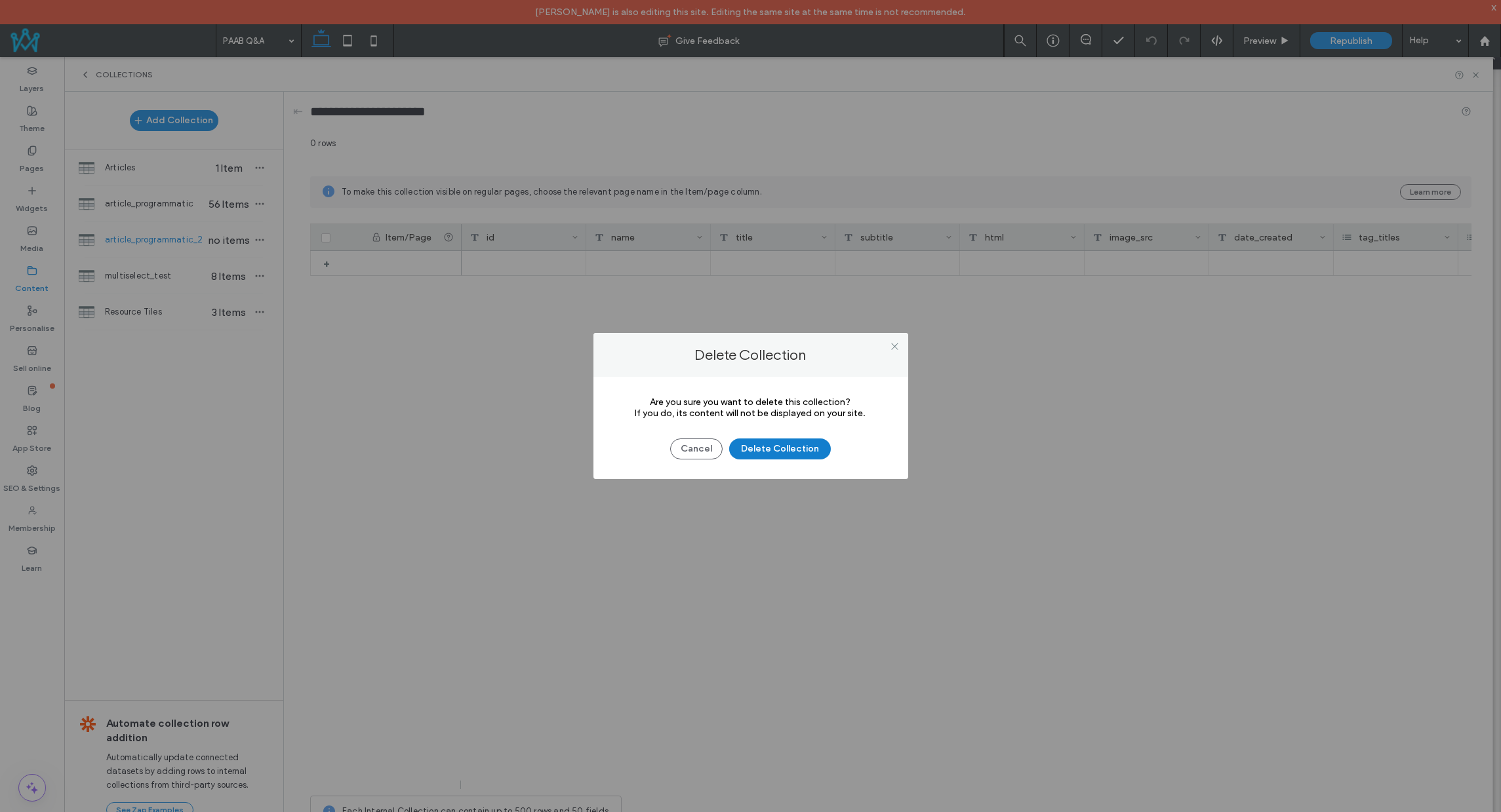
click at [783, 452] on button "Delete Collection" at bounding box center [780, 449] width 102 height 21
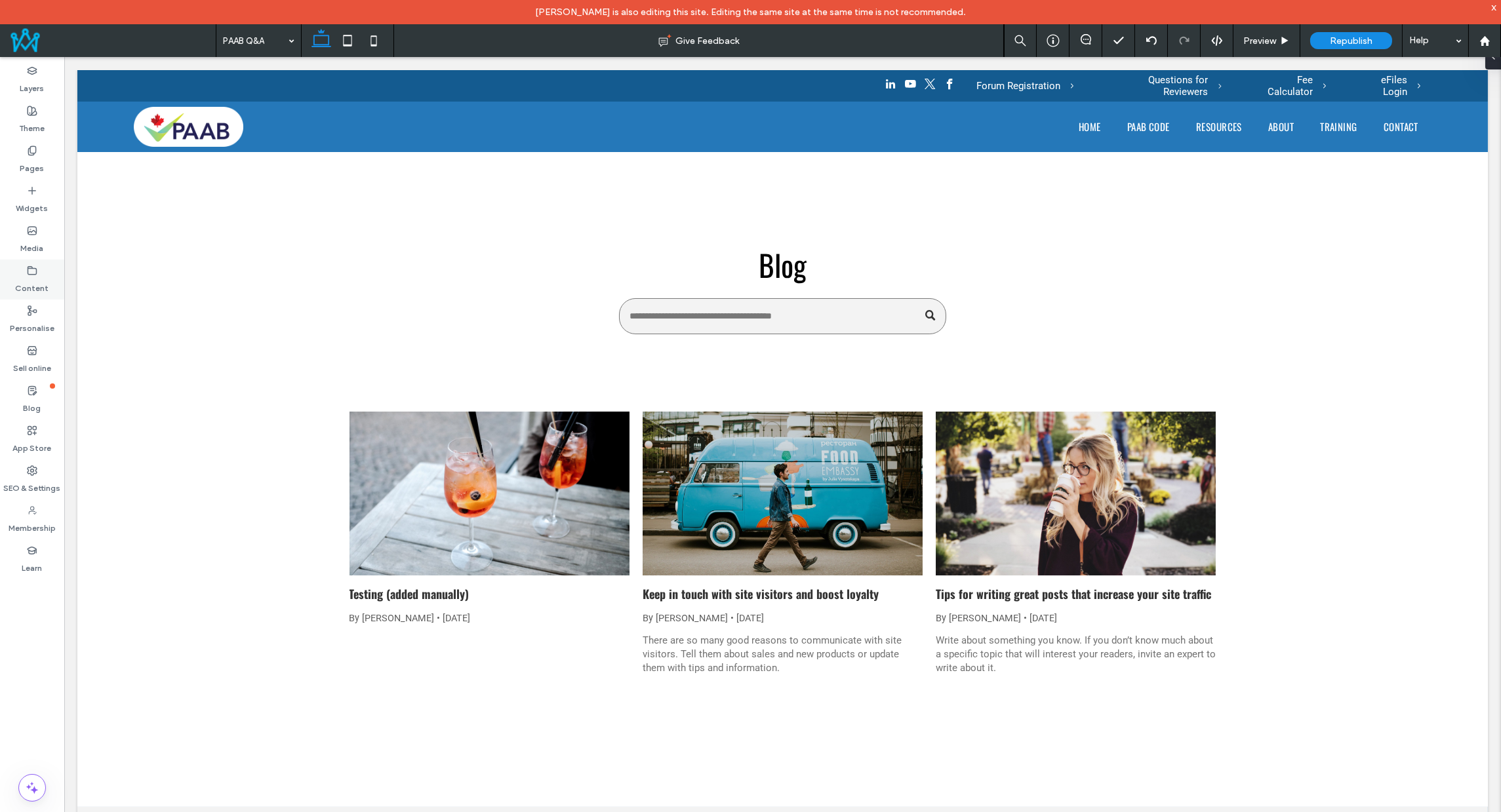
click at [27, 266] on icon at bounding box center [32, 270] width 11 height 10
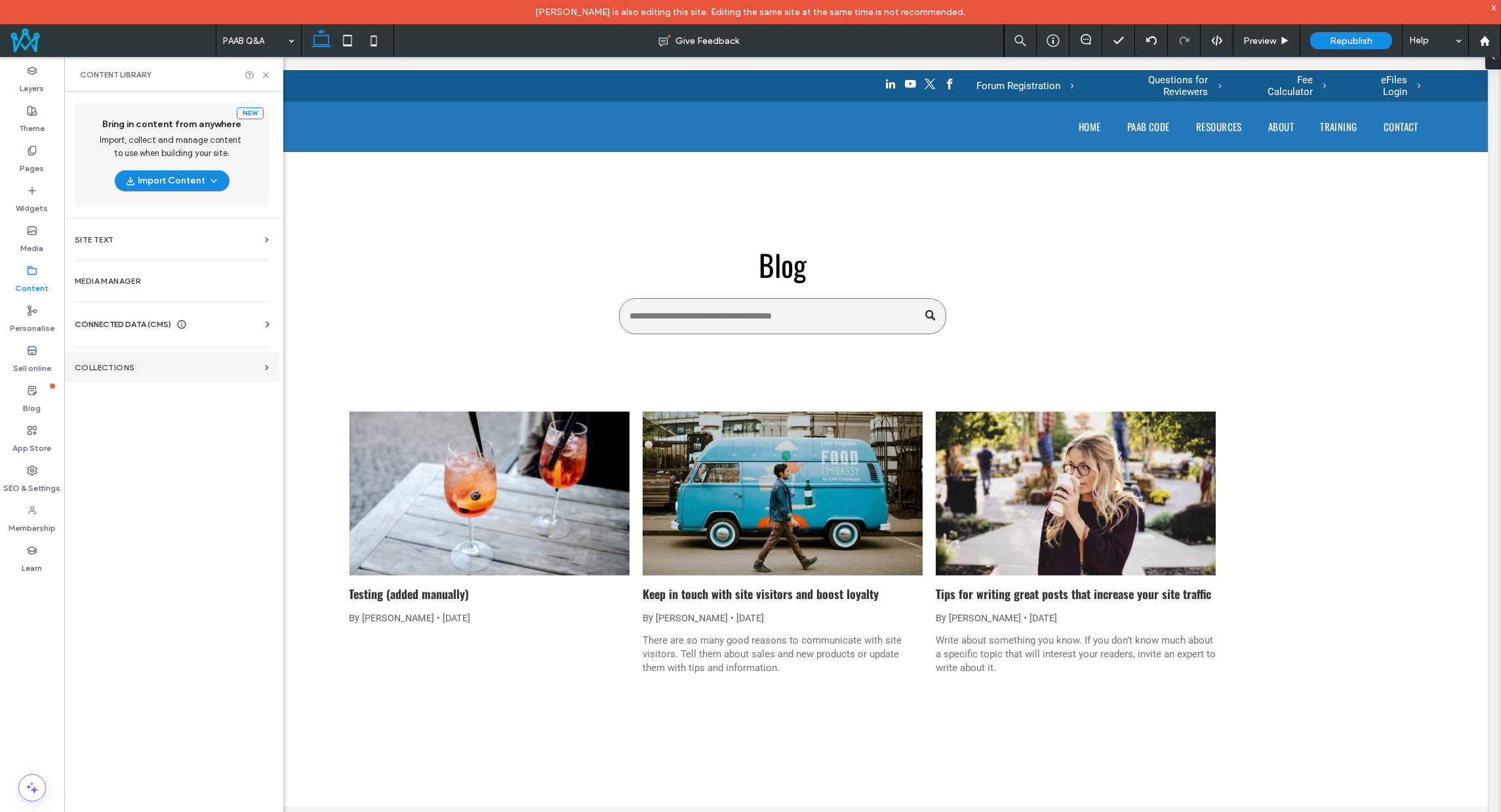
click at [160, 363] on label "COLLECTIONS" at bounding box center [166, 368] width 185 height 9
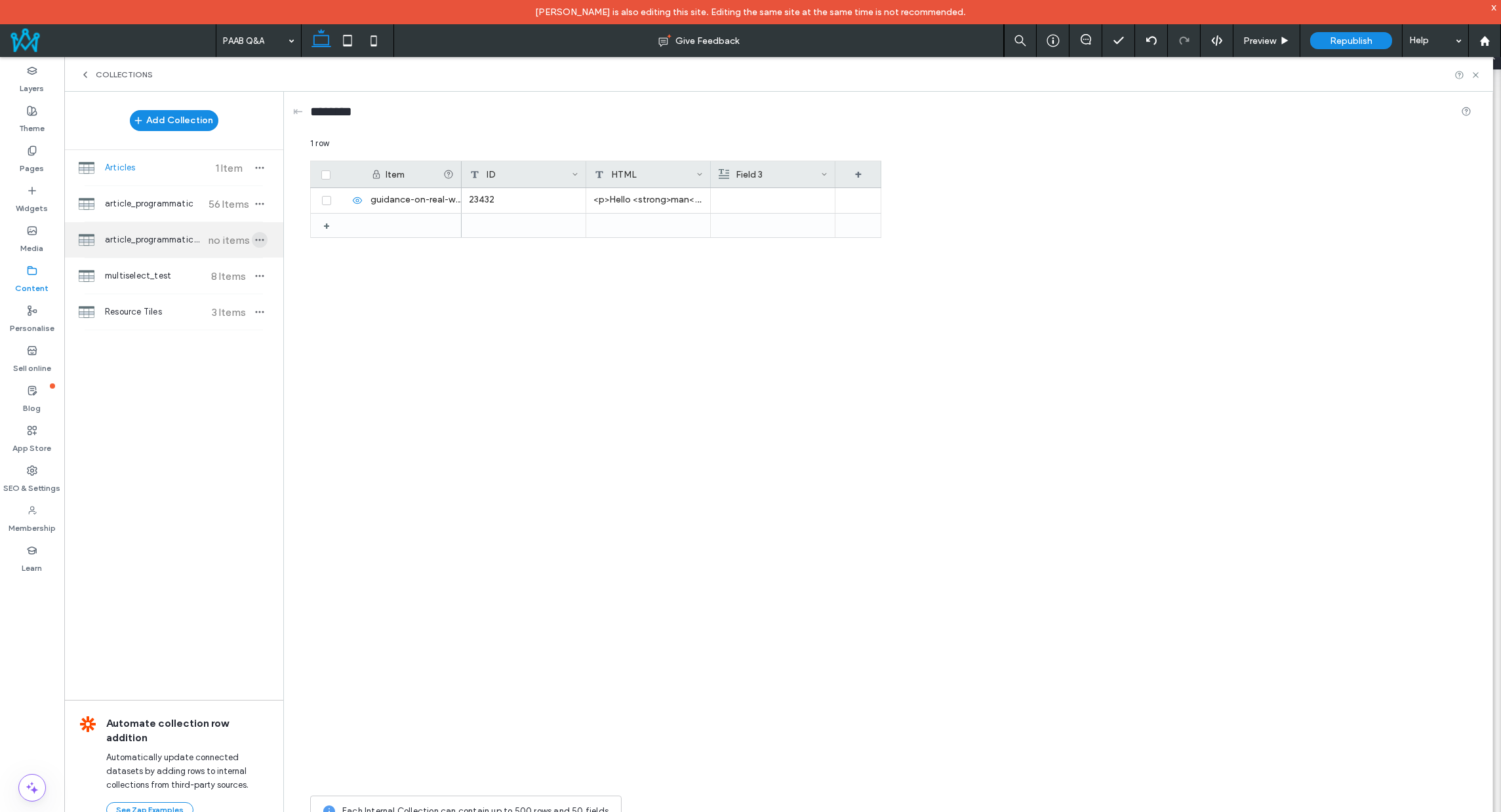
click at [263, 234] on icon "button" at bounding box center [260, 240] width 11 height 10
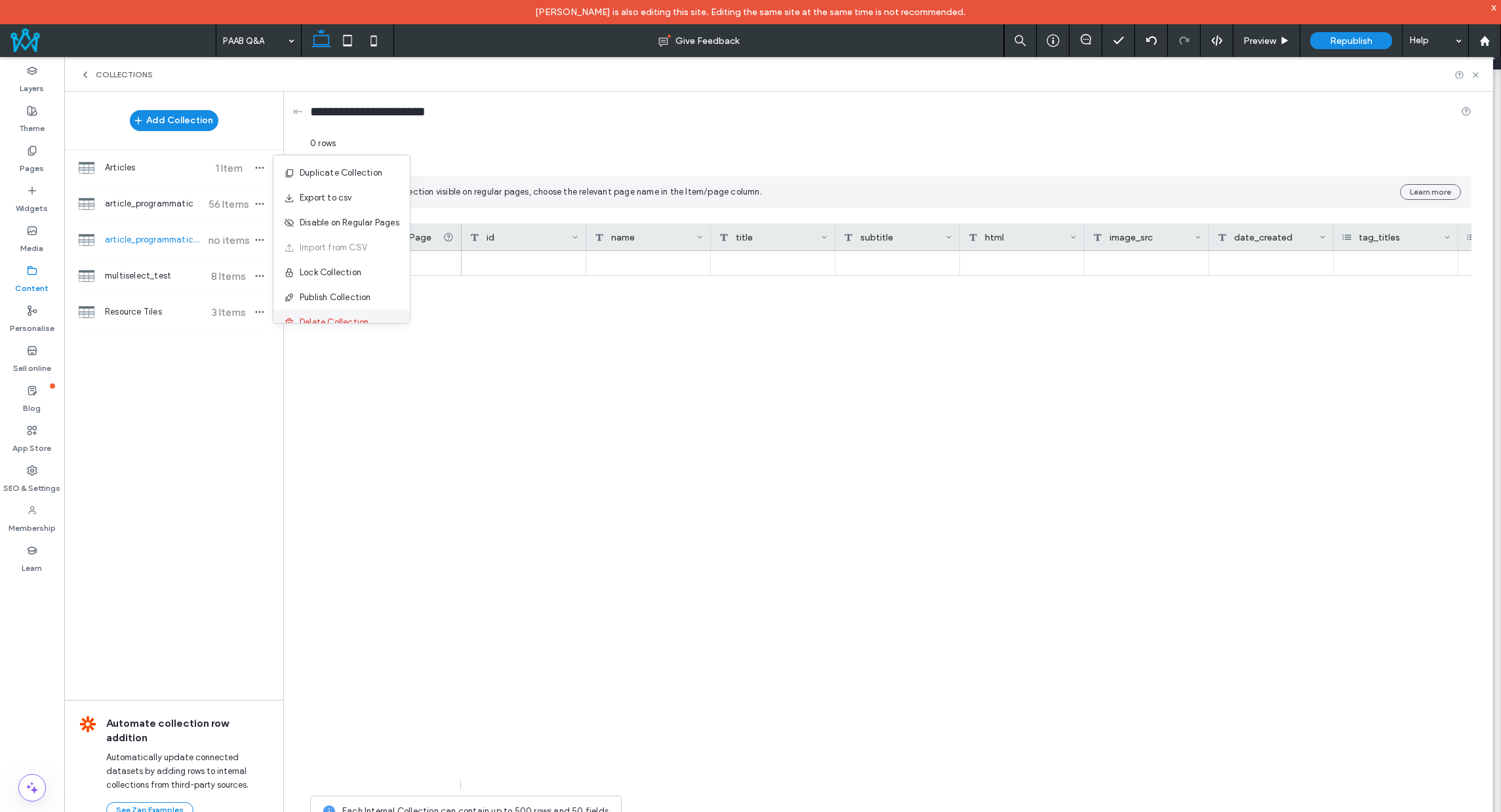
click at [334, 314] on div "Delete Collection" at bounding box center [341, 322] width 137 height 24
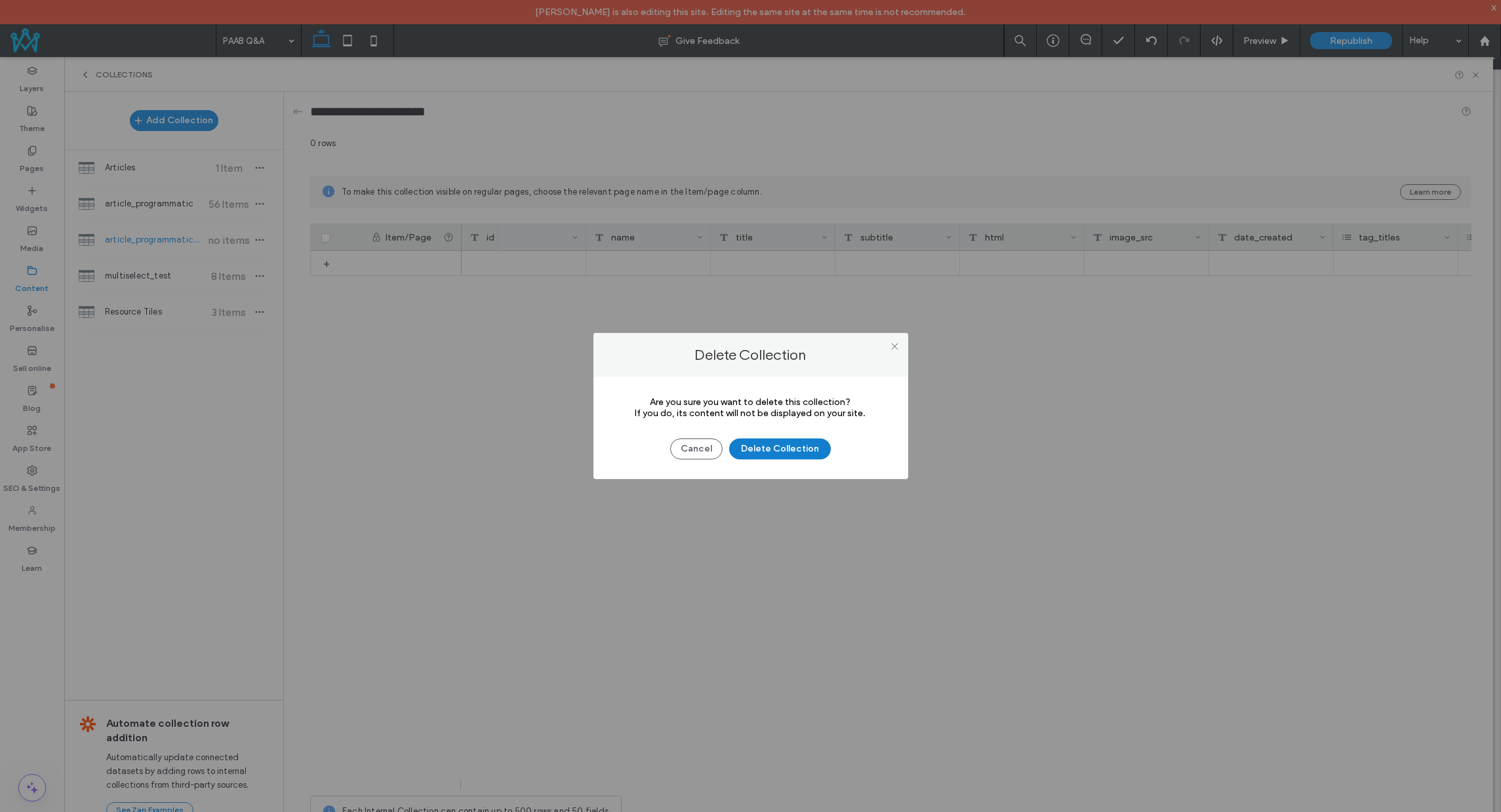
click at [755, 446] on button "Delete Collection" at bounding box center [780, 449] width 102 height 21
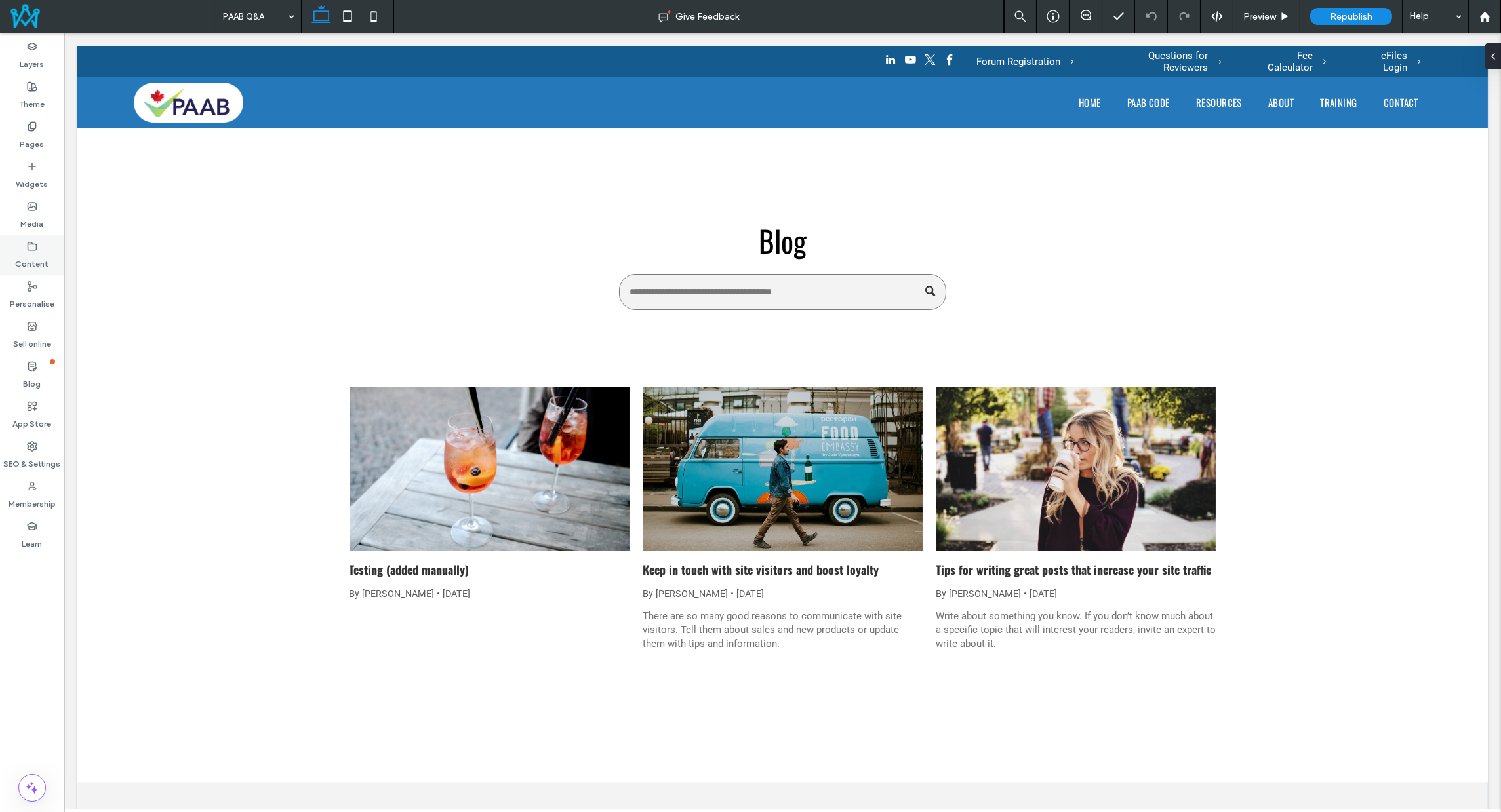
click at [22, 244] on div "Content" at bounding box center [32, 256] width 64 height 40
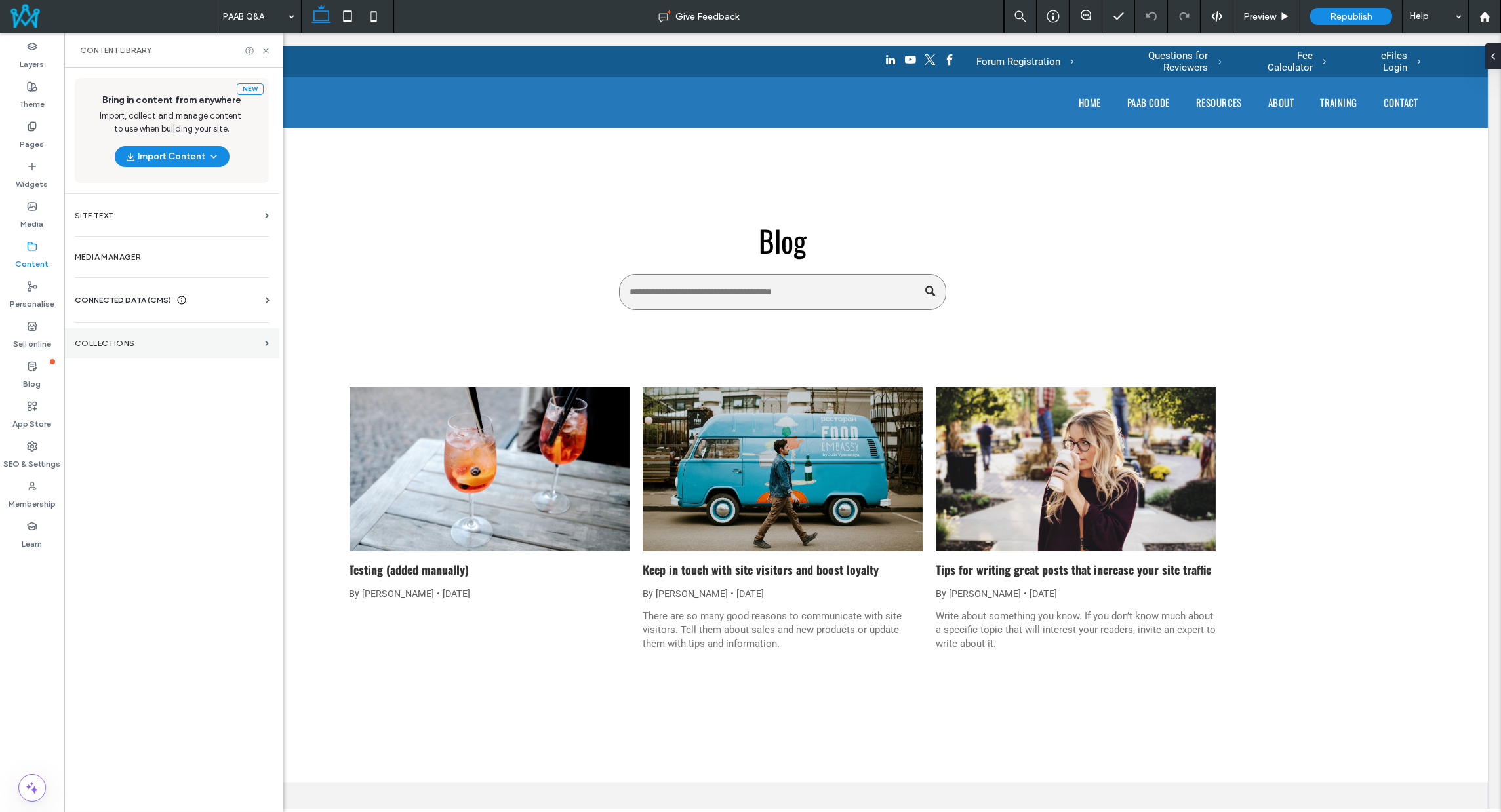
click at [133, 340] on label "COLLECTIONS" at bounding box center [166, 343] width 185 height 9
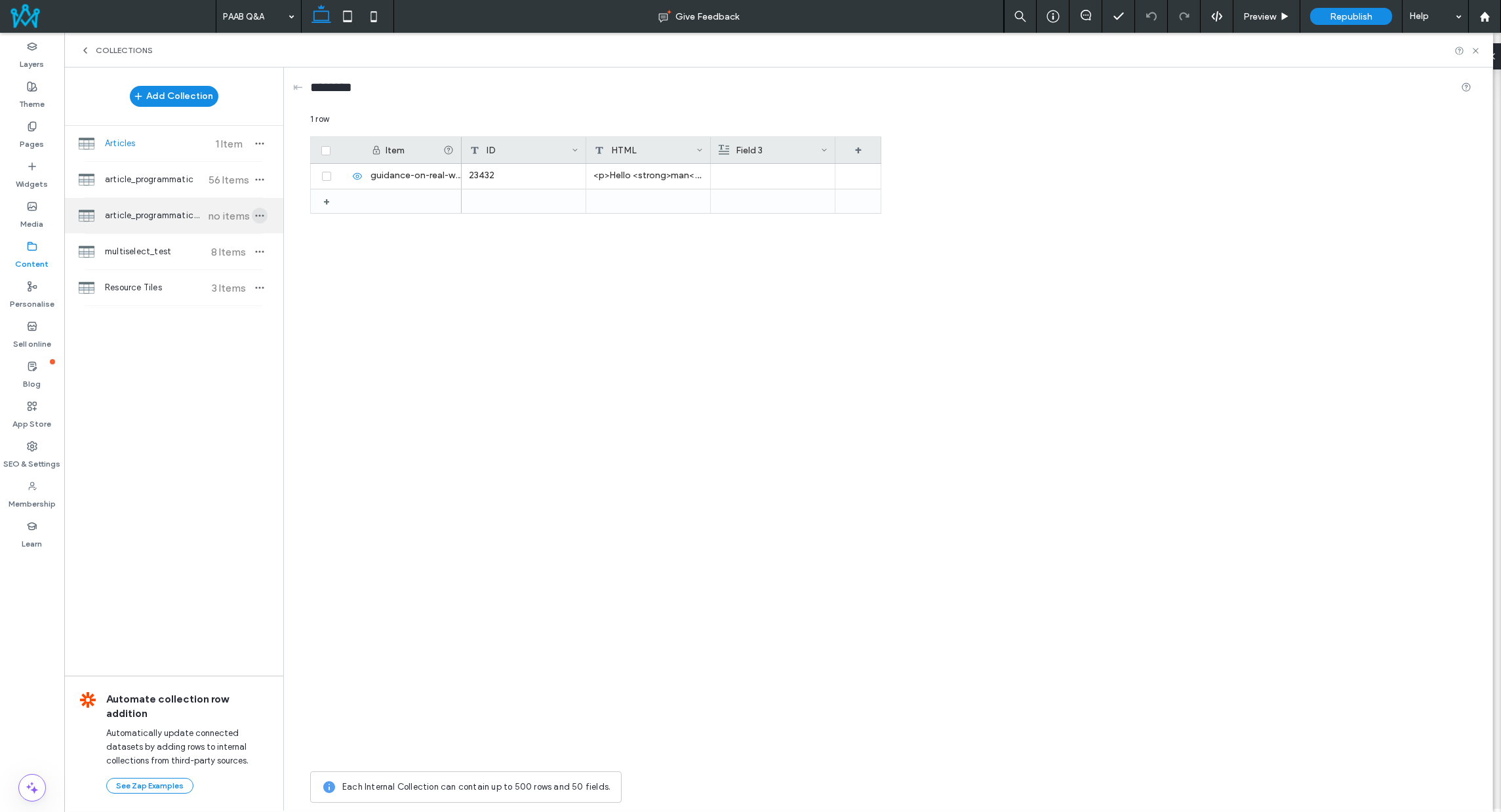
click at [264, 216] on icon "button" at bounding box center [260, 216] width 11 height 10
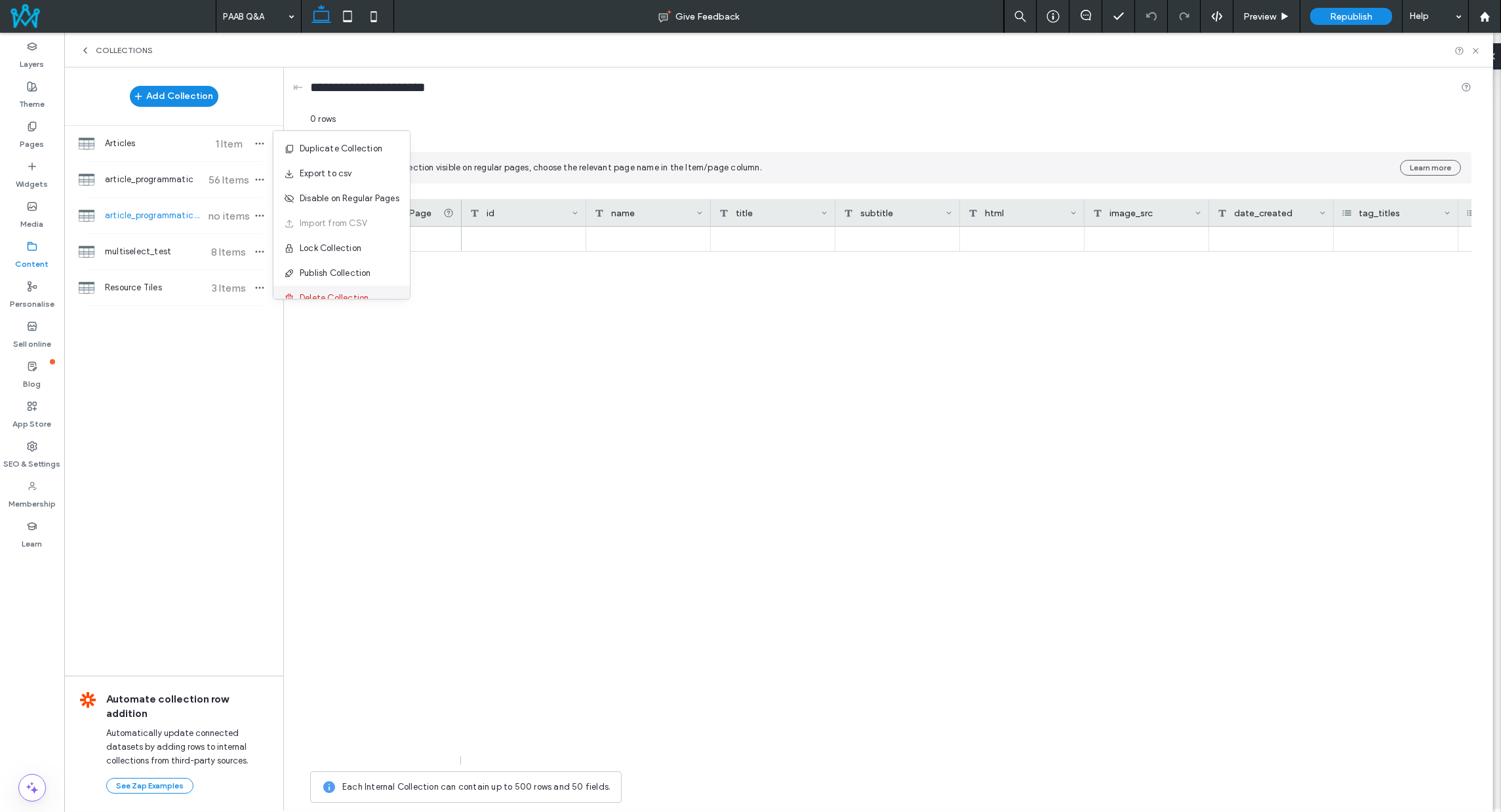
click at [316, 294] on span "Delete Collection" at bounding box center [333, 298] width 69 height 13
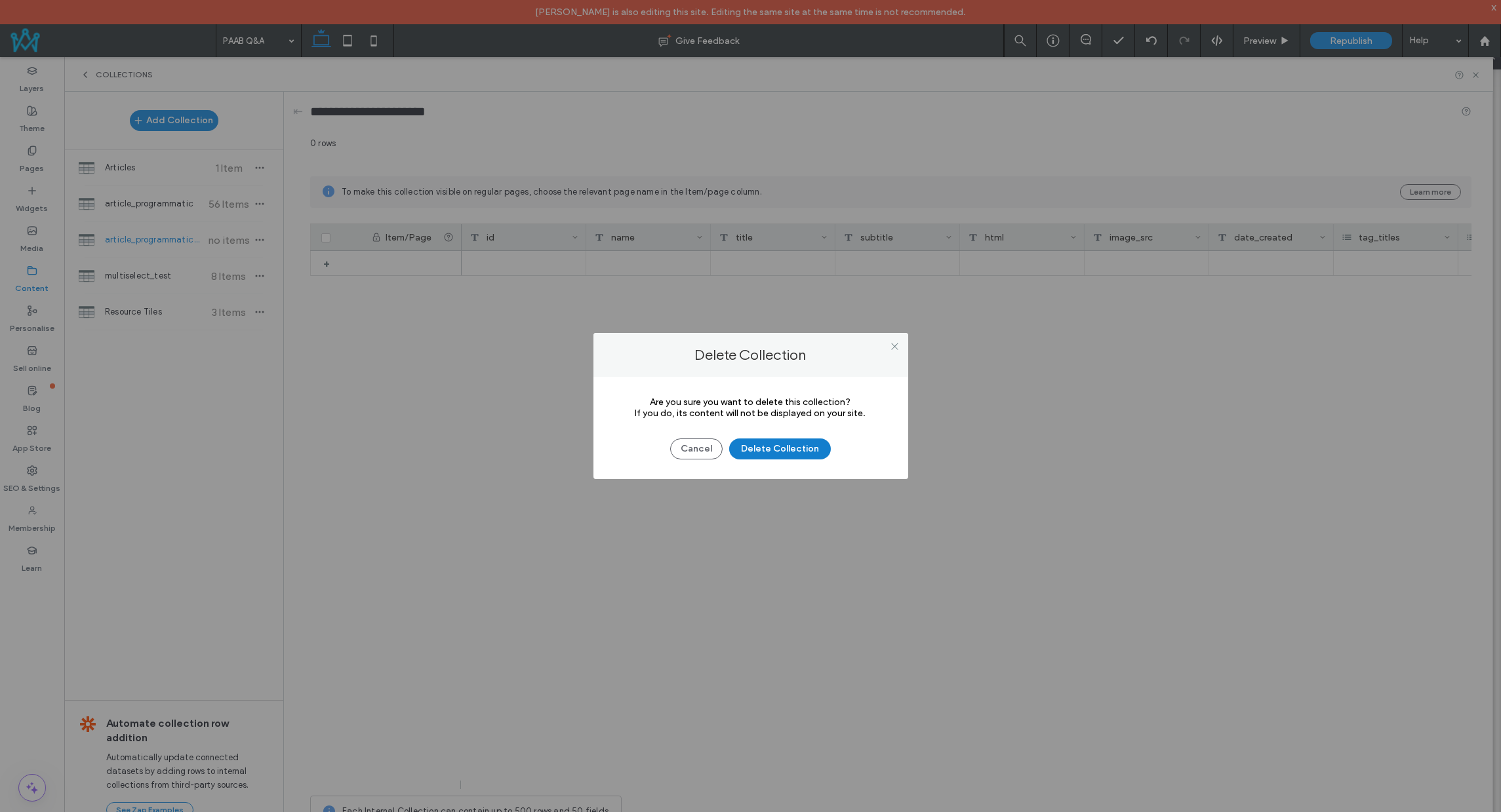
click at [778, 445] on button "Delete Collection" at bounding box center [780, 449] width 102 height 21
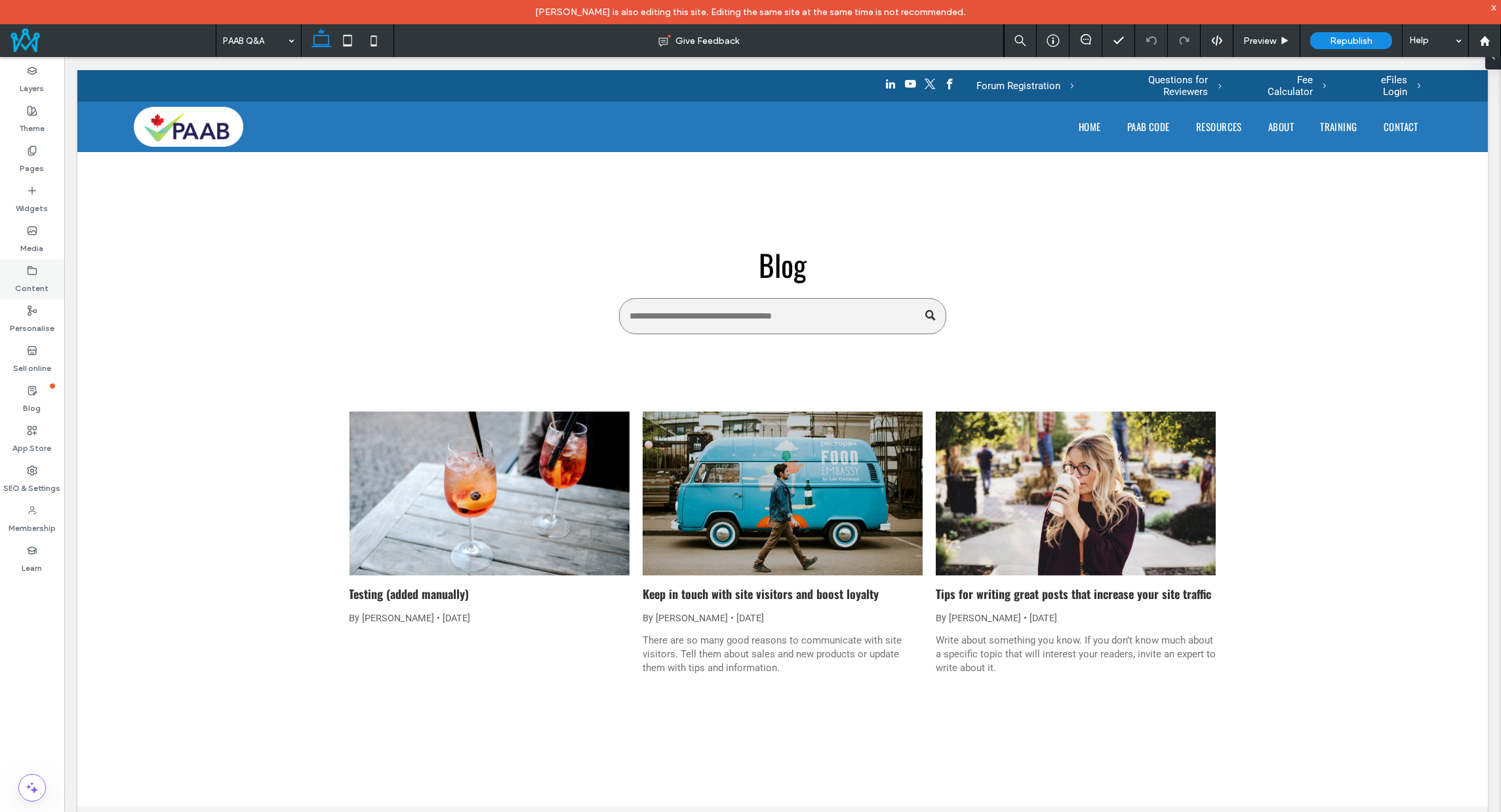
click at [25, 277] on label "Content" at bounding box center [32, 284] width 33 height 18
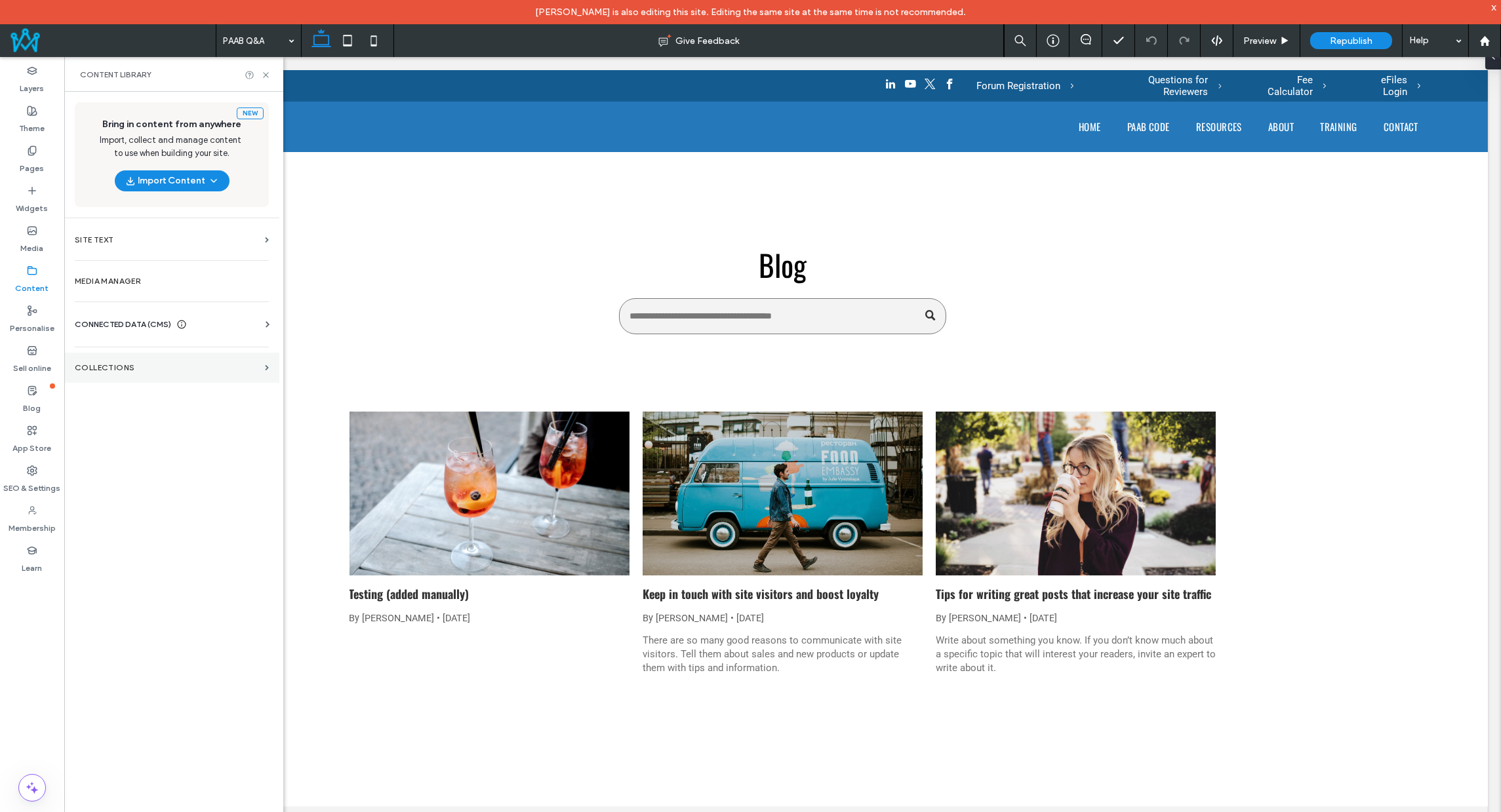
click at [122, 356] on section "COLLECTIONS" at bounding box center [172, 368] width 215 height 30
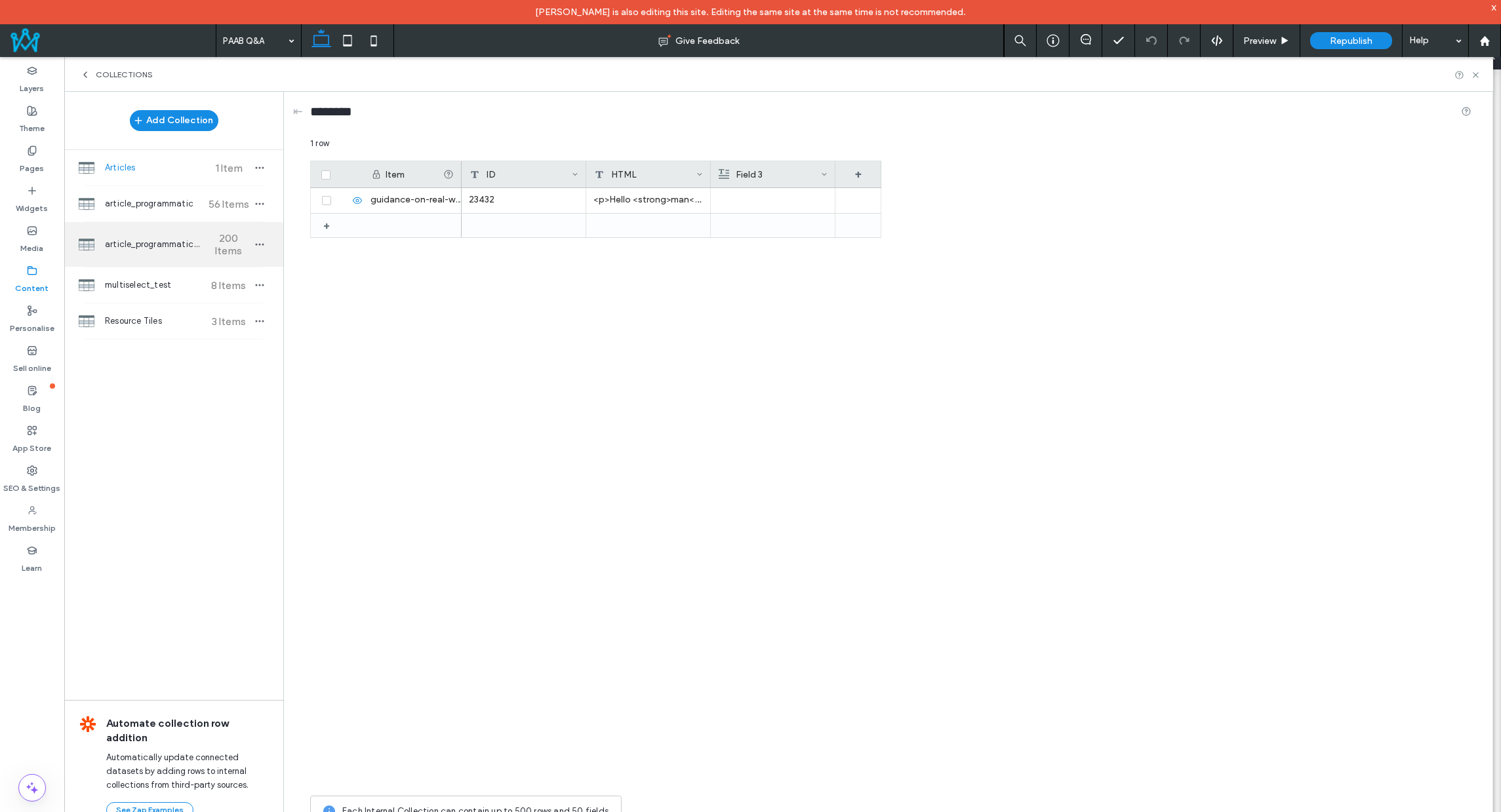
click at [155, 242] on span "article_programmatic_2" at bounding box center [154, 244] width 98 height 13
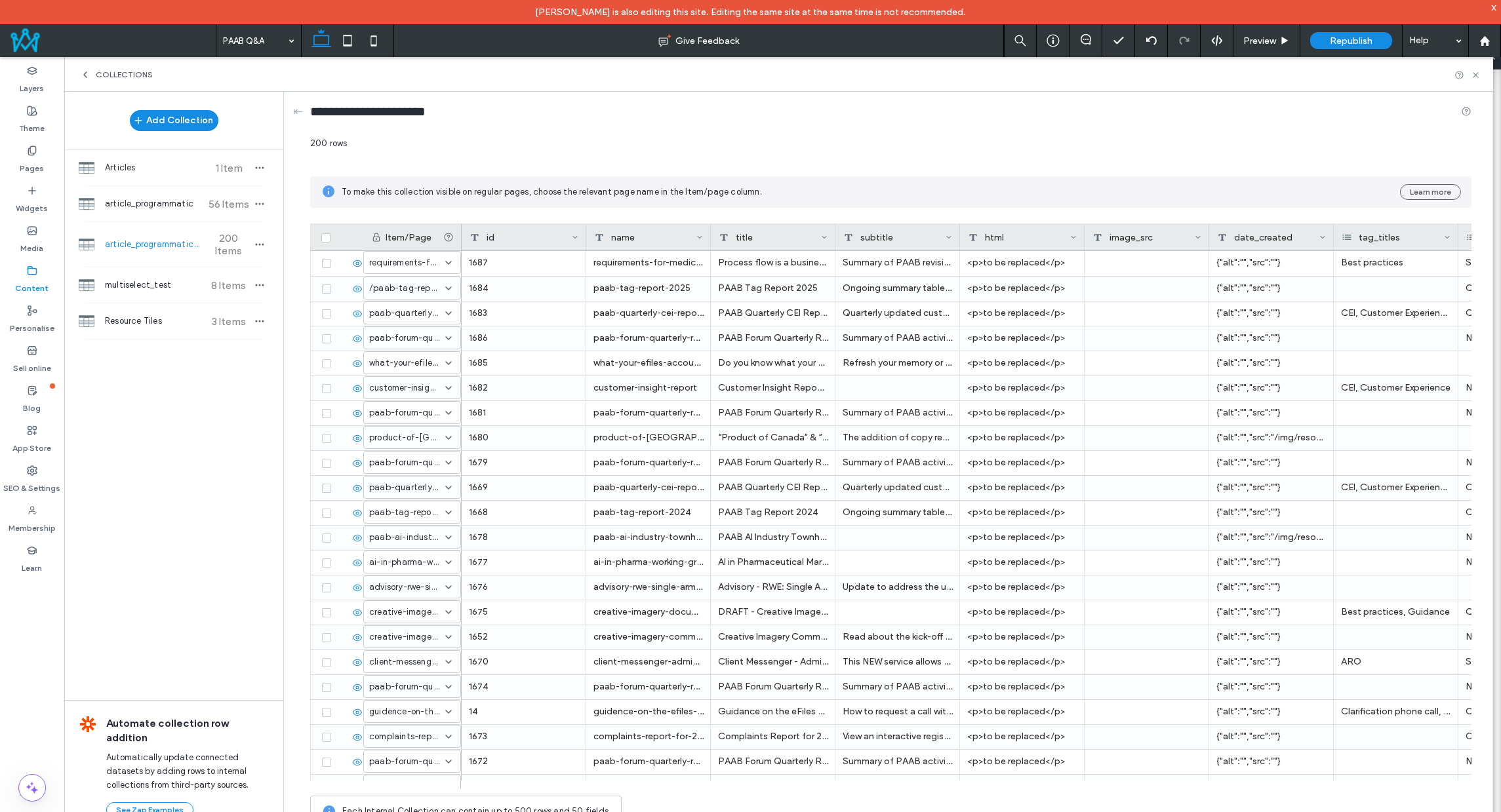
click at [741, 140] on div "200 rows" at bounding box center [890, 149] width 1161 height 24
